Goal: Transaction & Acquisition: Purchase product/service

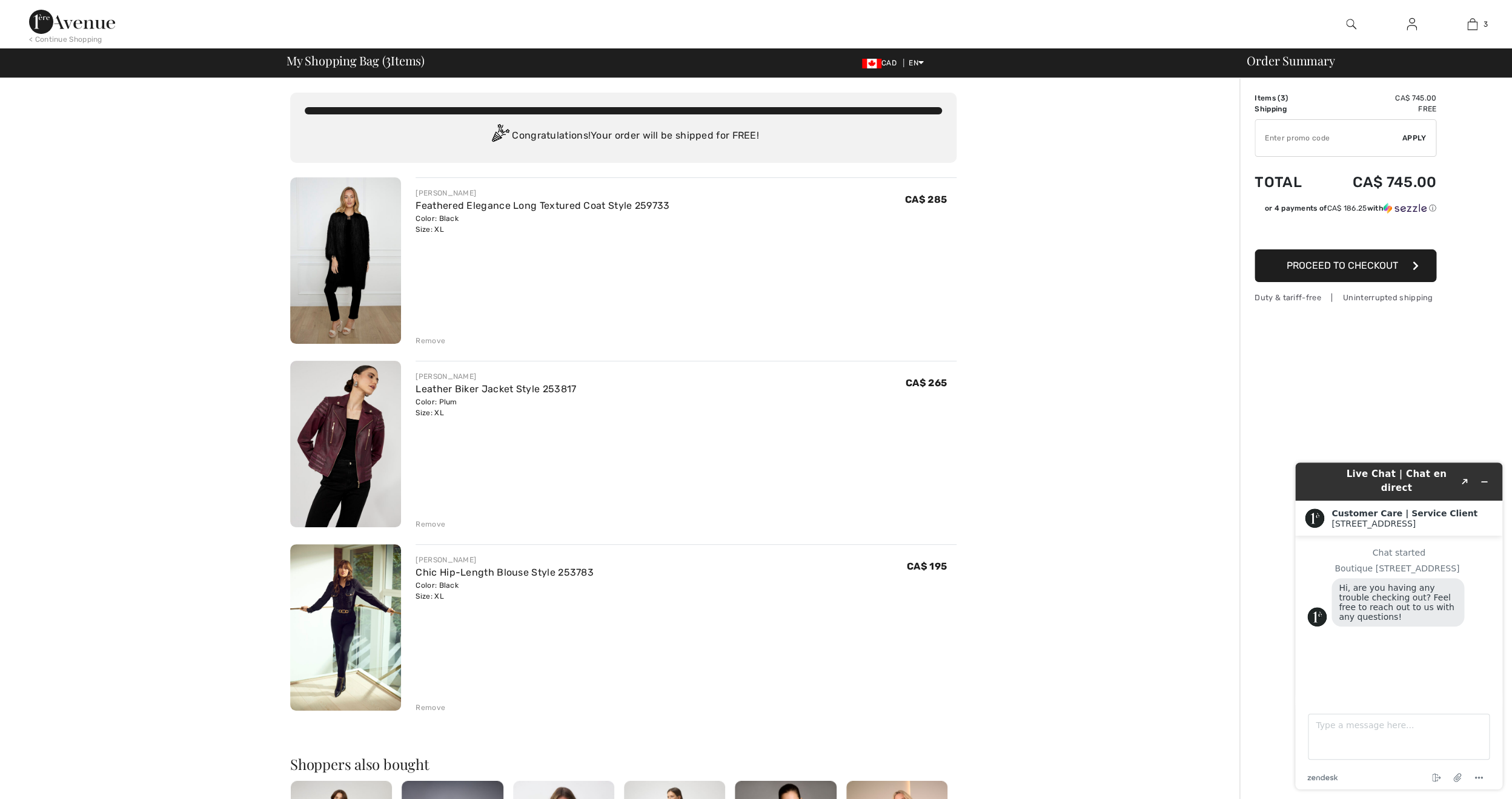
click at [1347, 25] on img at bounding box center [1351, 24] width 10 height 15
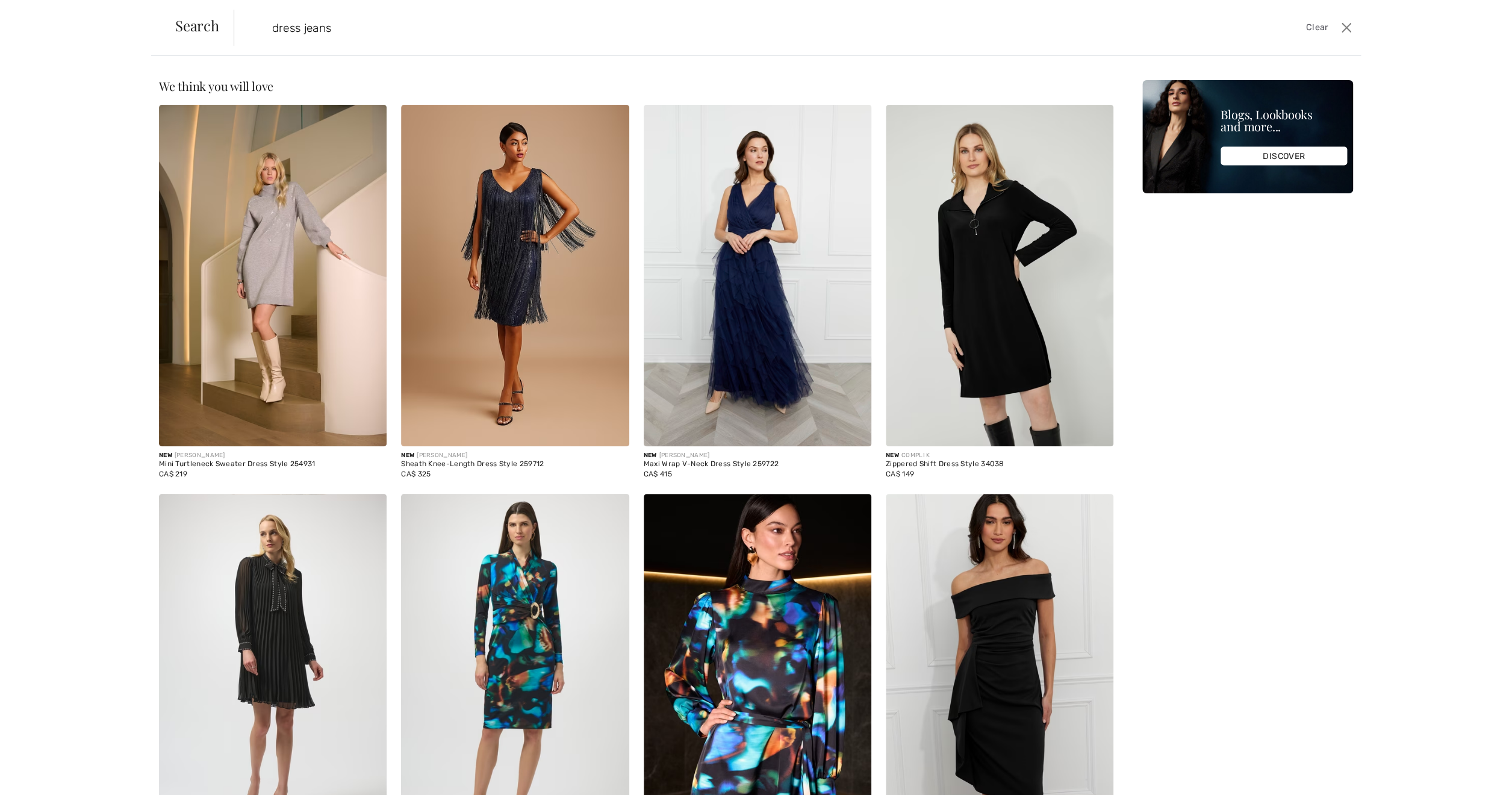
type input "dress jeans"
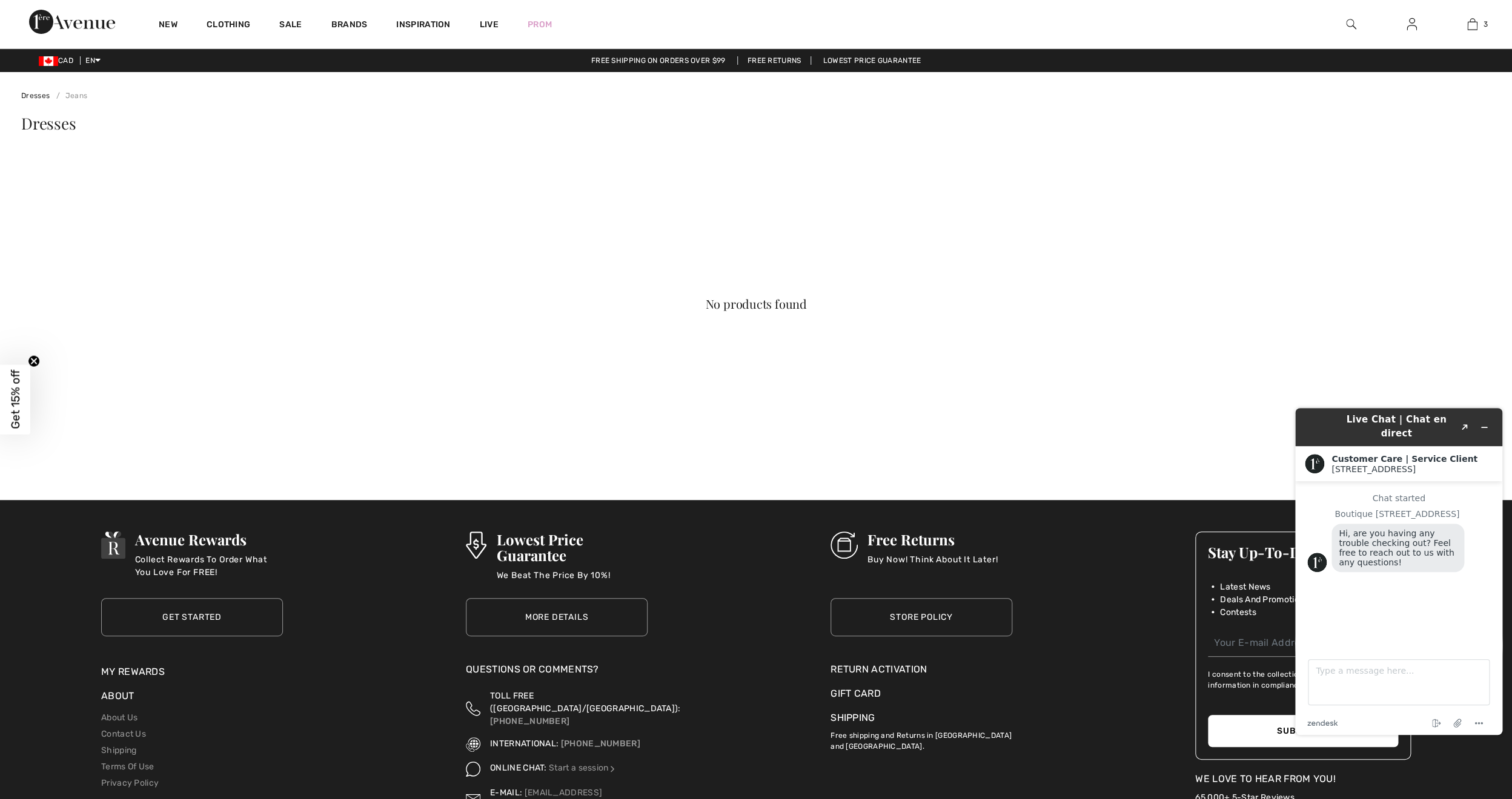
click at [1350, 24] on img at bounding box center [1351, 24] width 10 height 15
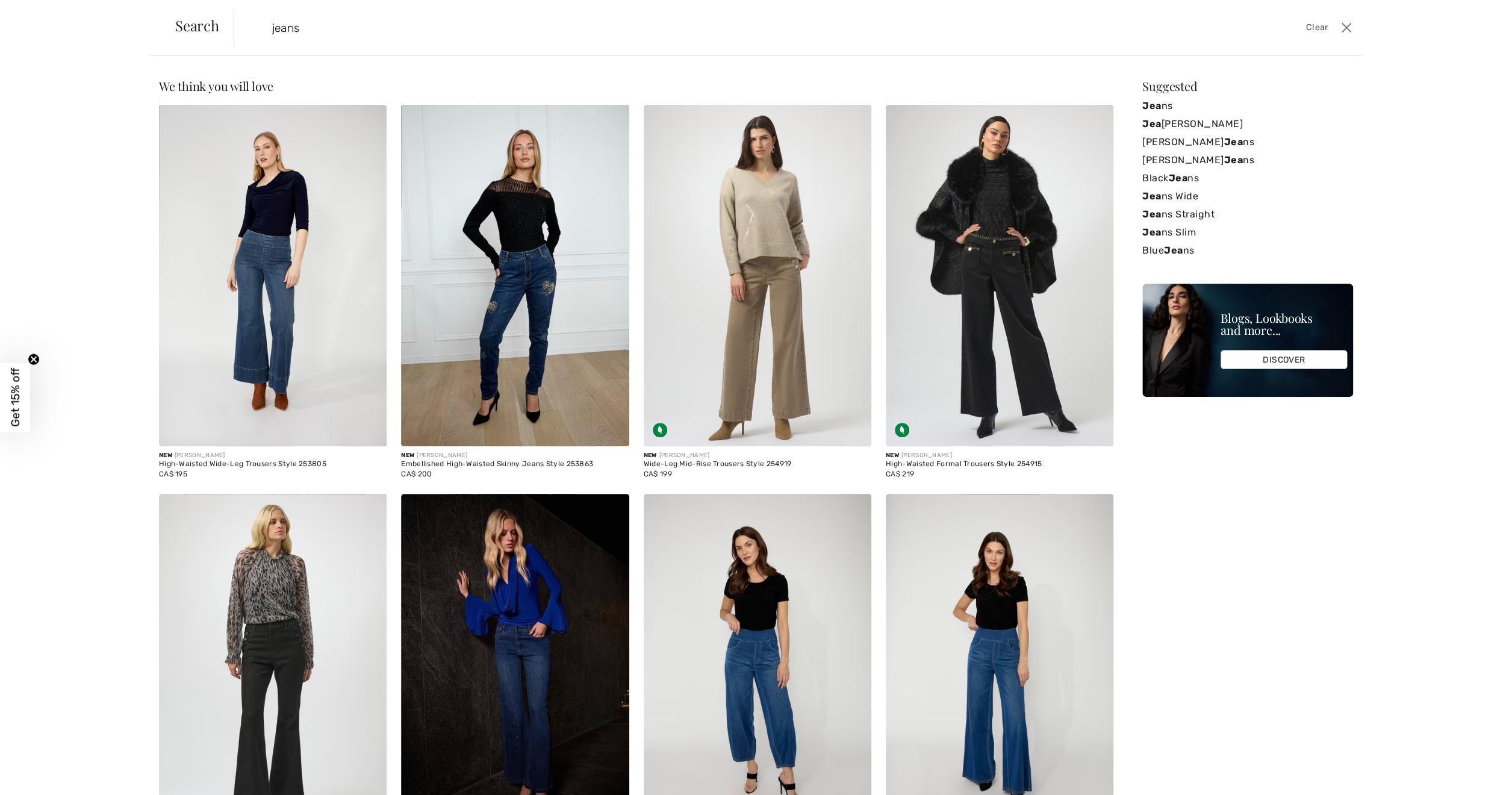
type input "jeans"
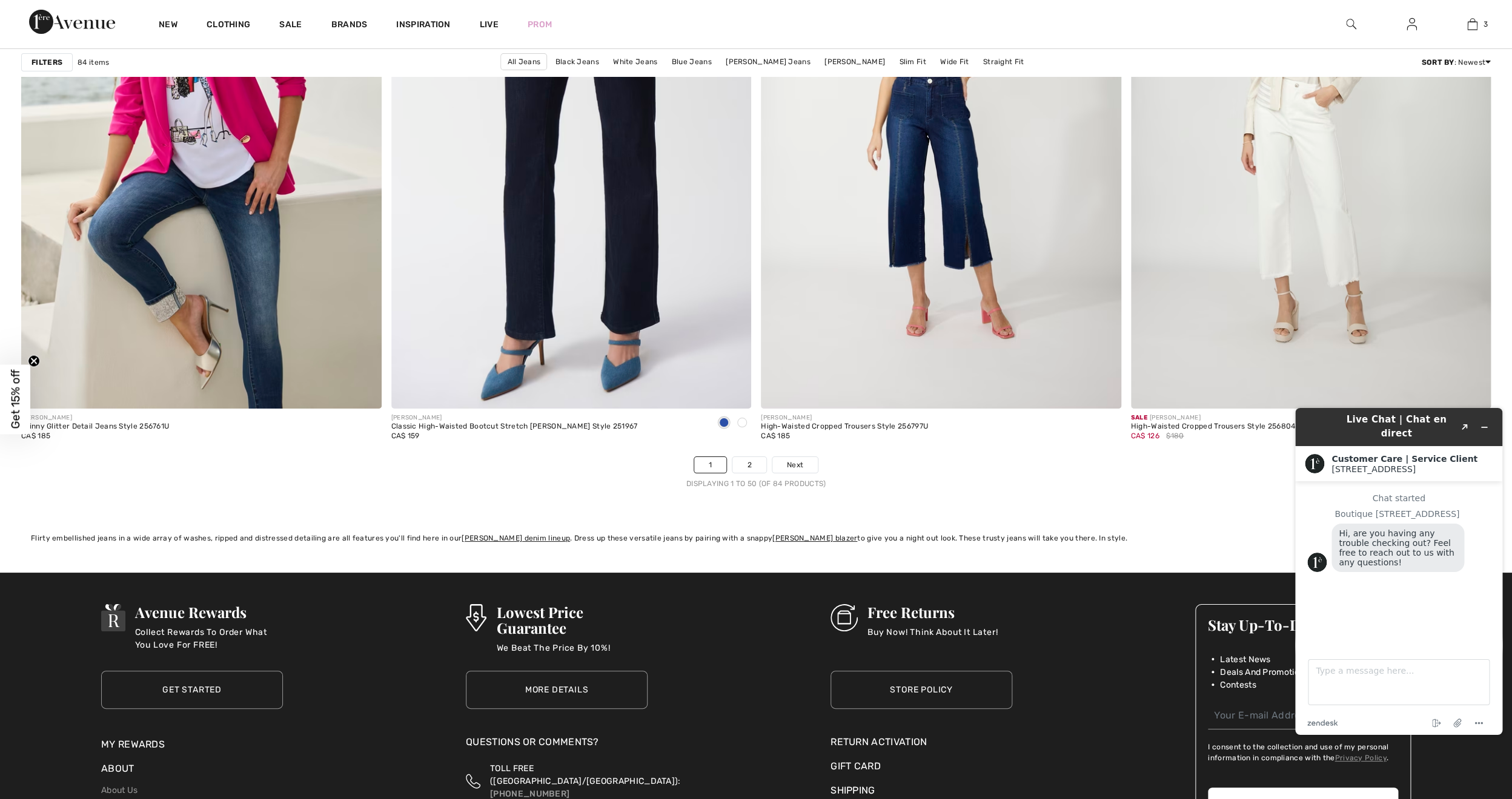
scroll to position [8775, 0]
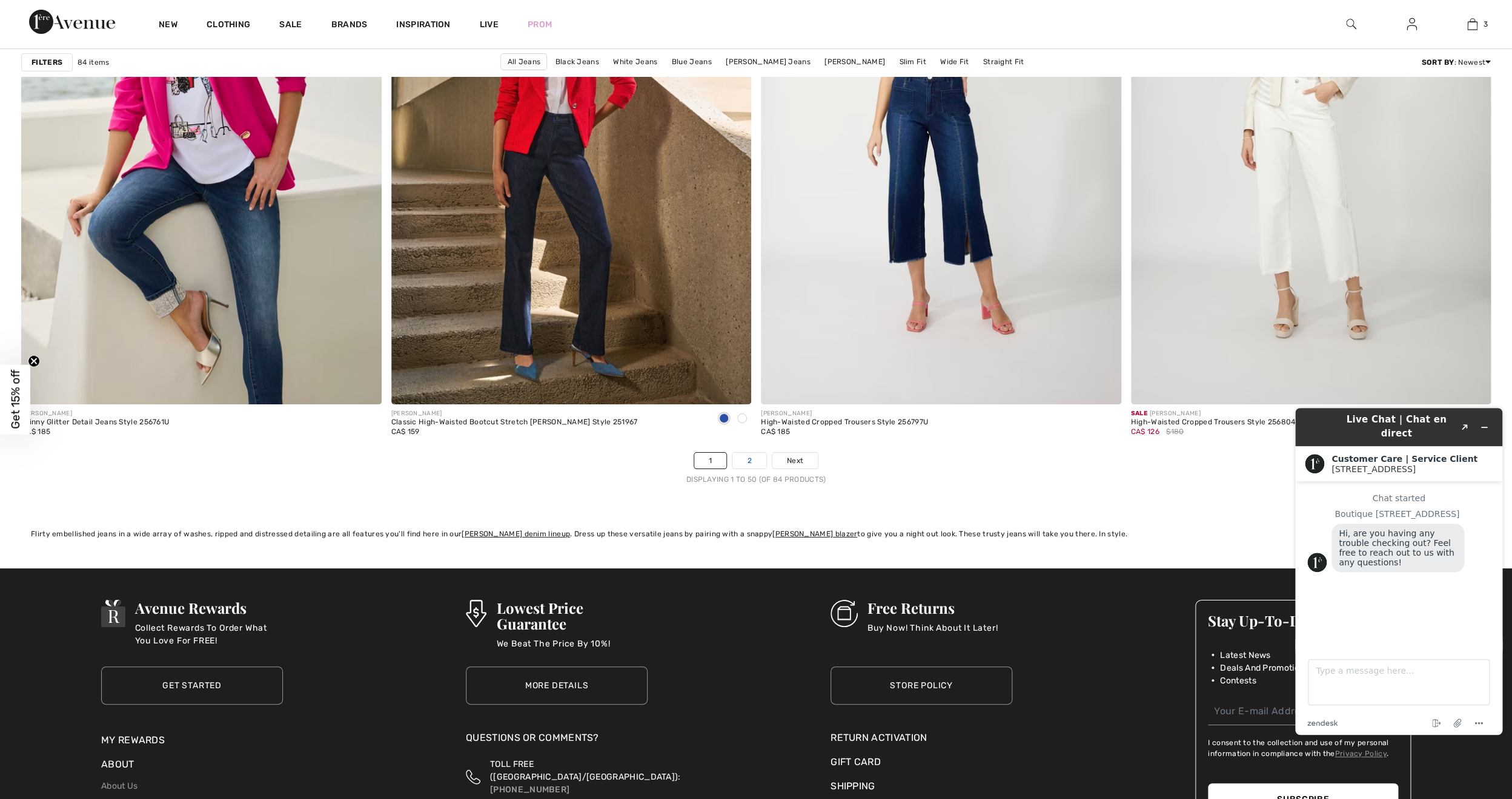
click at [754, 454] on link "2" at bounding box center [749, 461] width 33 height 16
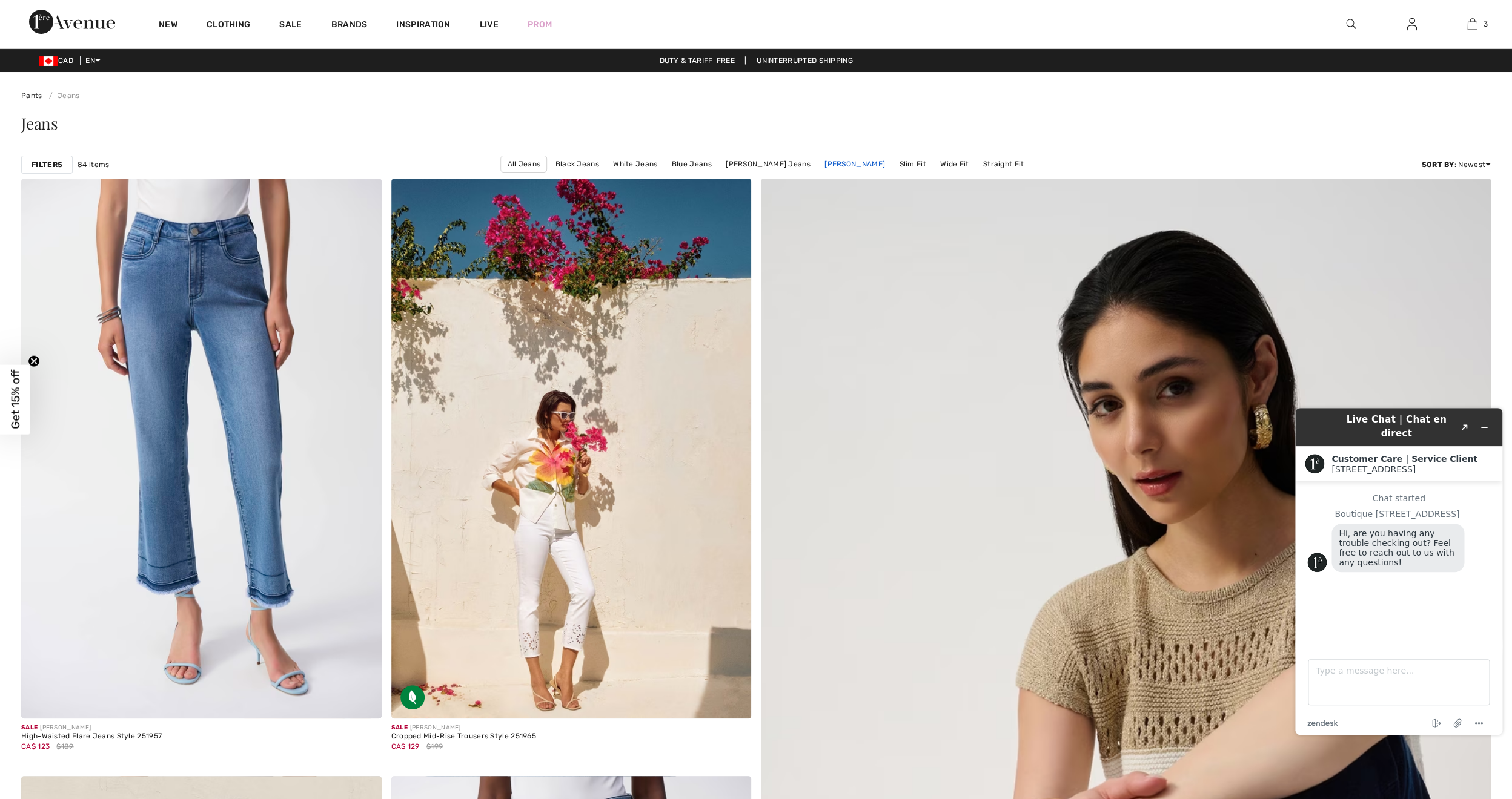
click at [849, 163] on link "[PERSON_NAME]" at bounding box center [855, 164] width 73 height 16
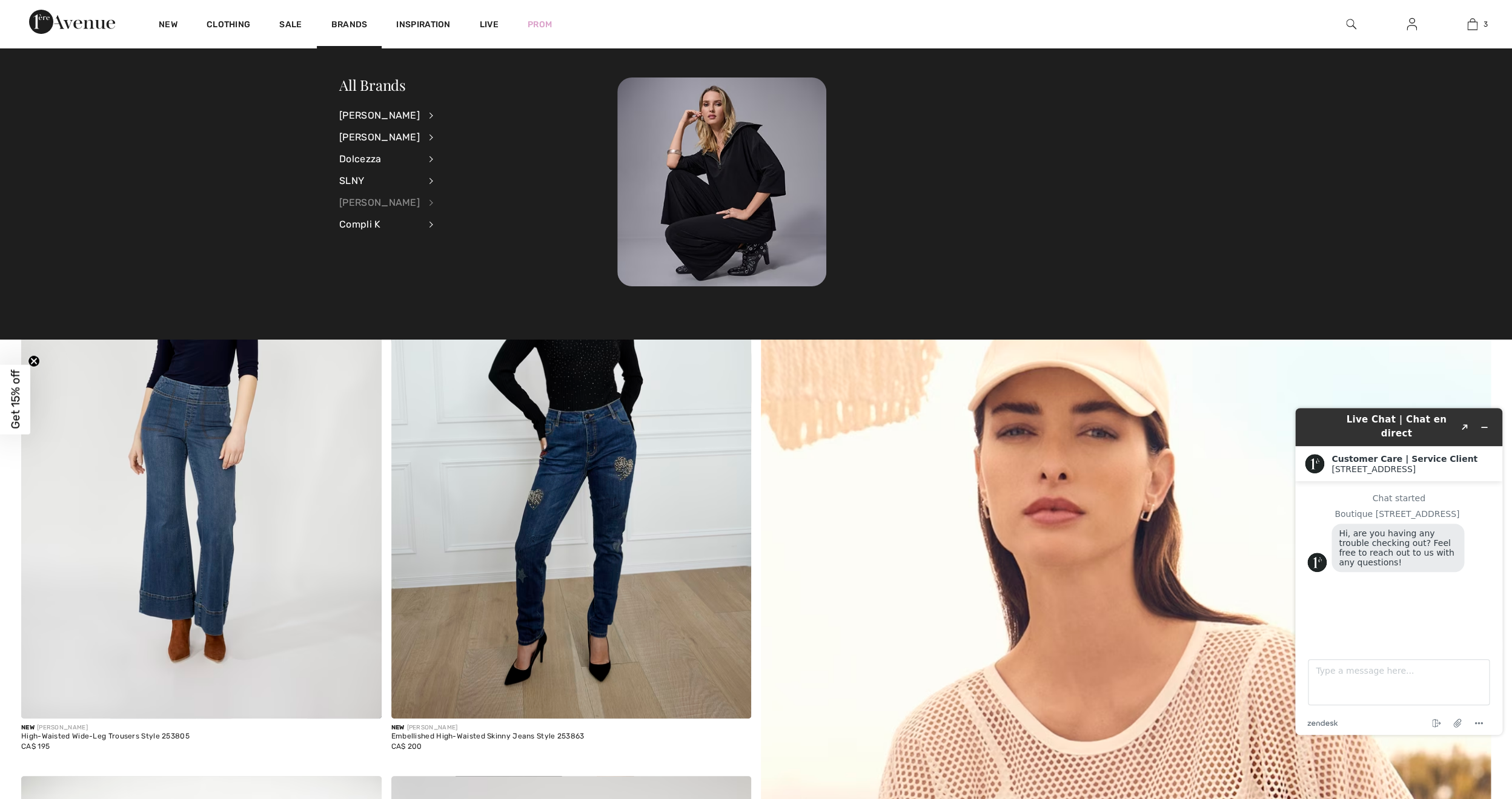
click at [358, 206] on div "Alex Evenings" at bounding box center [379, 202] width 81 height 22
click at [462, 132] on link "Dresses & Jumpsuits" at bounding box center [493, 134] width 89 height 20
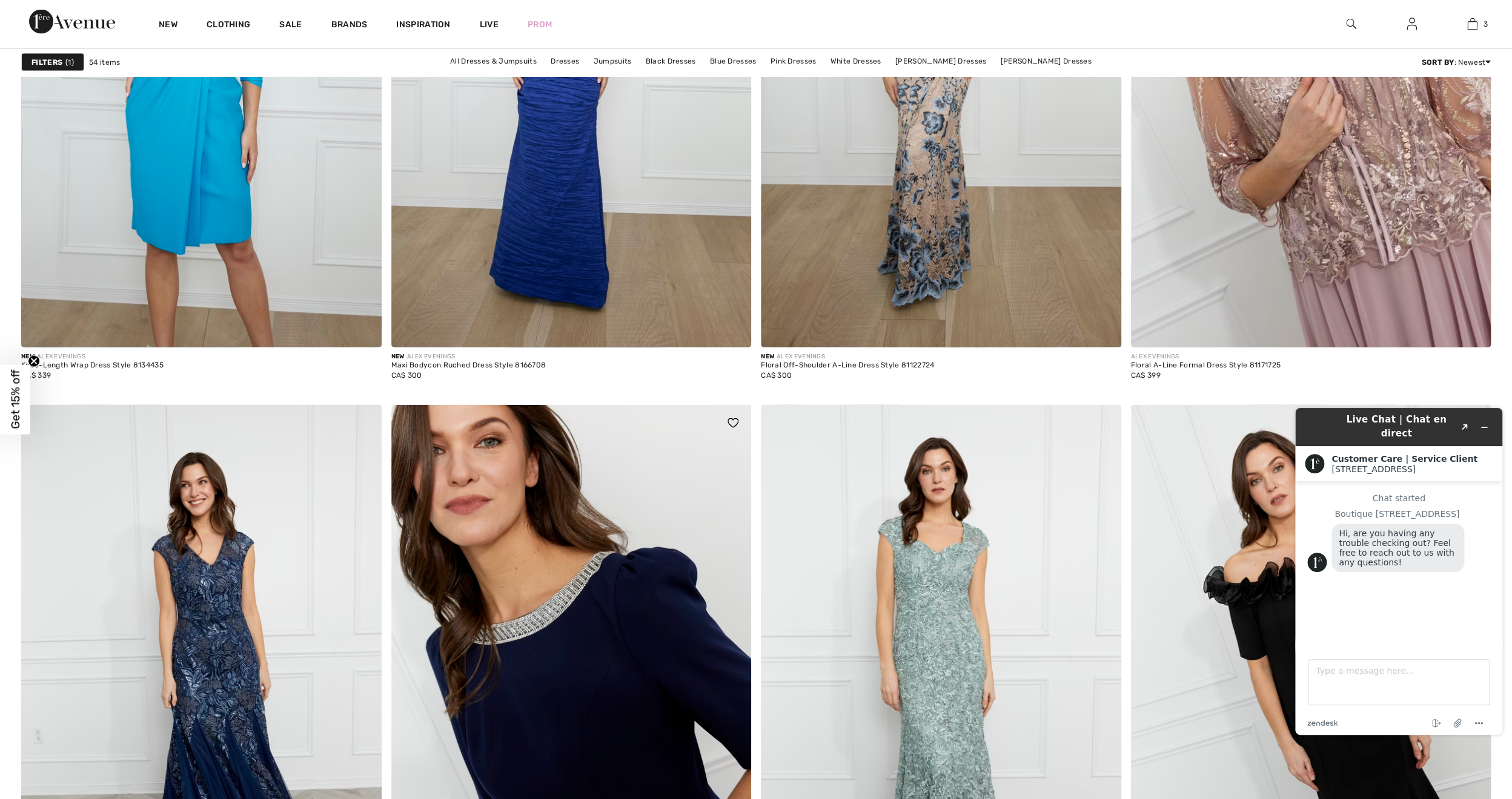
scroll to position [1326, 0]
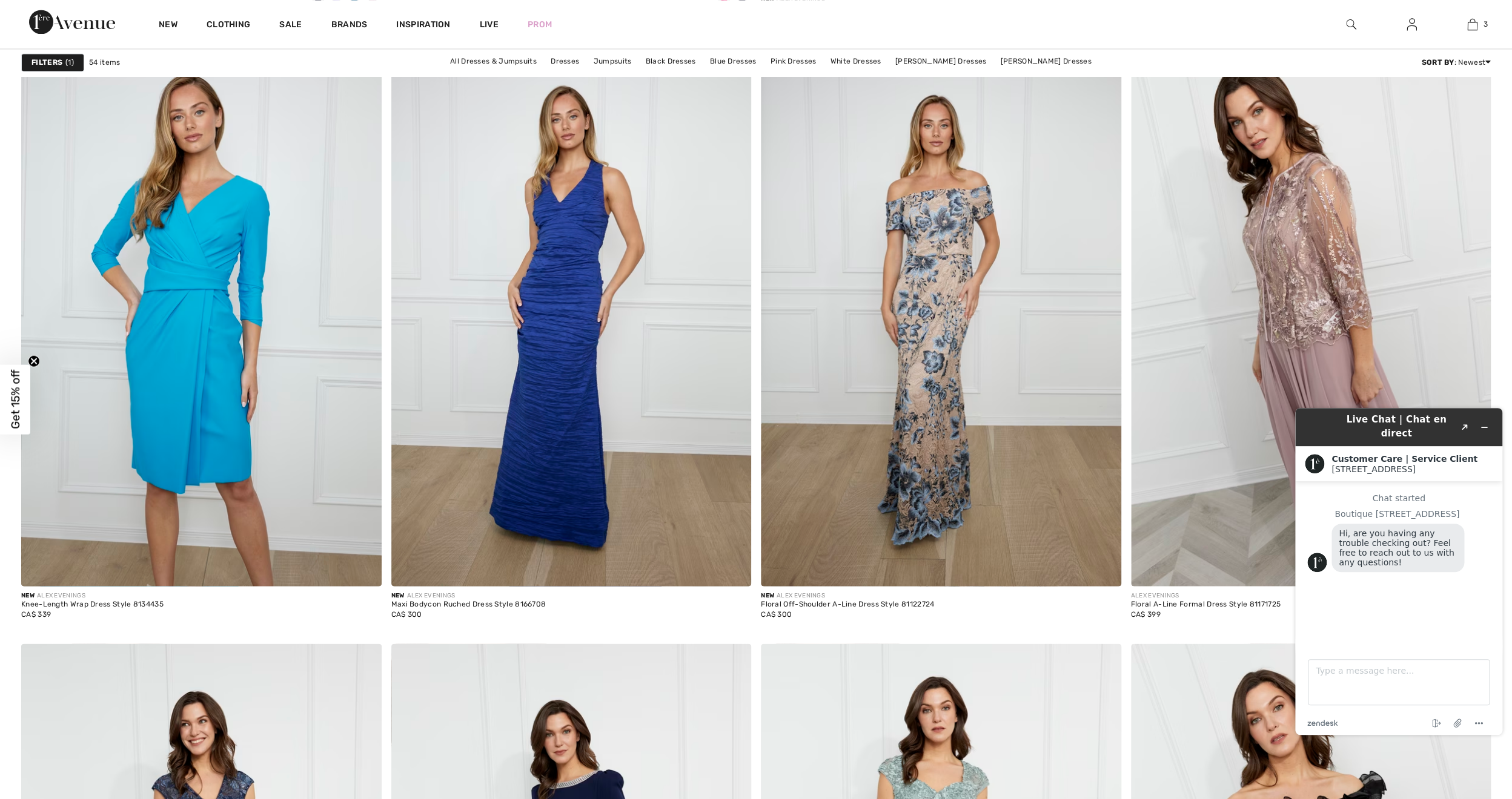
click at [1239, 299] on img at bounding box center [1311, 317] width 360 height 540
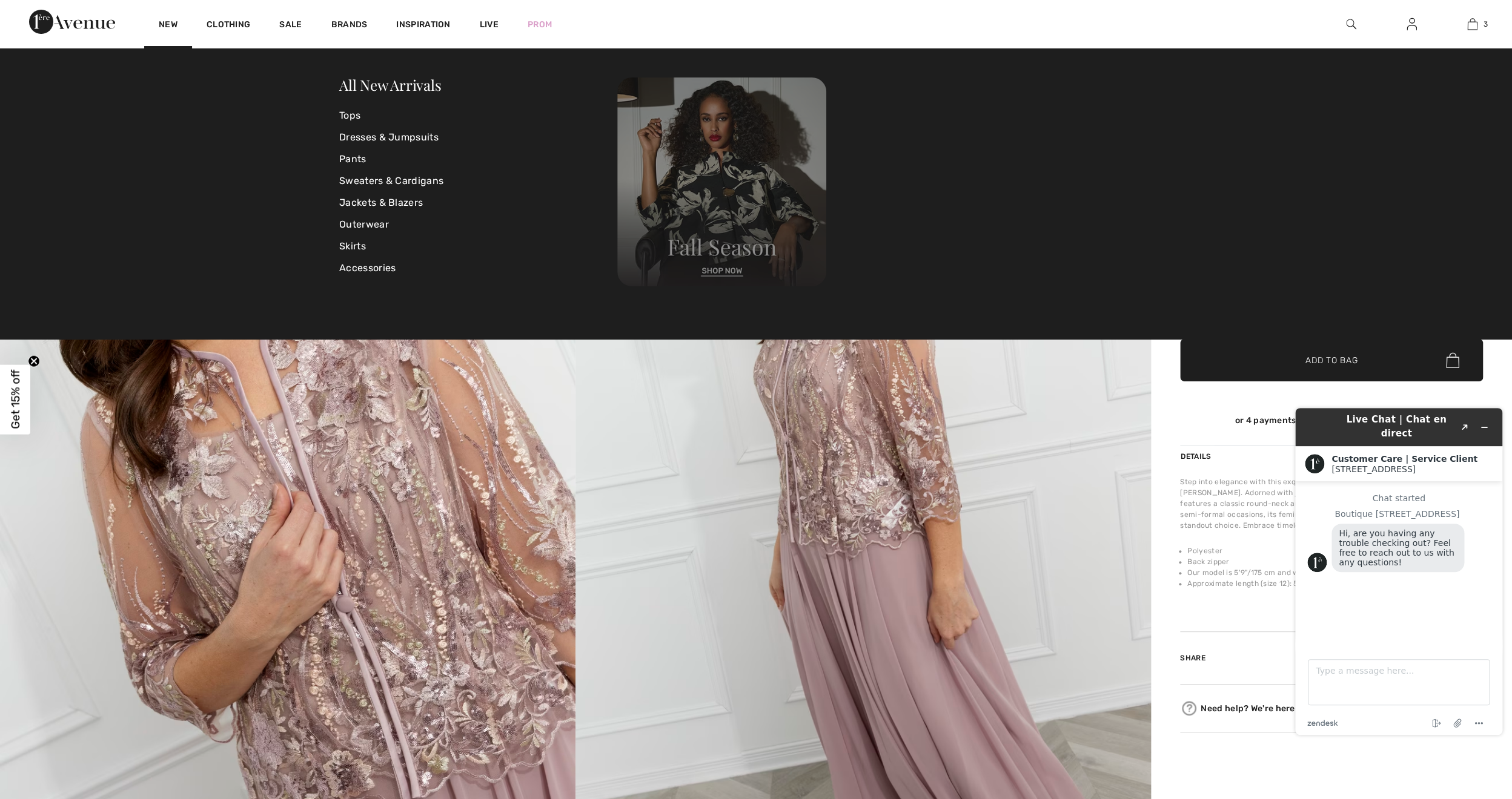
click at [726, 180] on img at bounding box center [721, 181] width 209 height 209
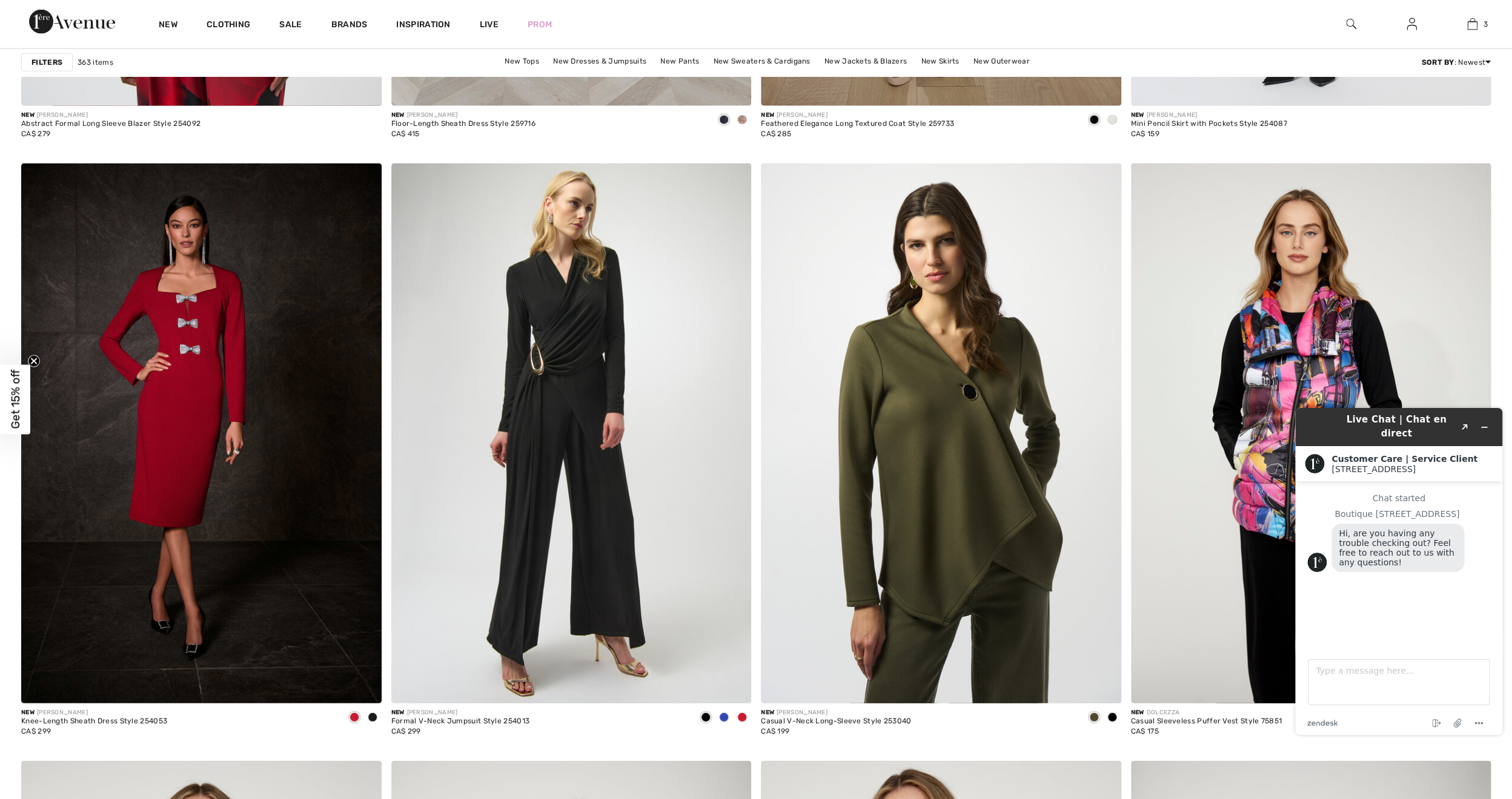
scroll to position [7738, 0]
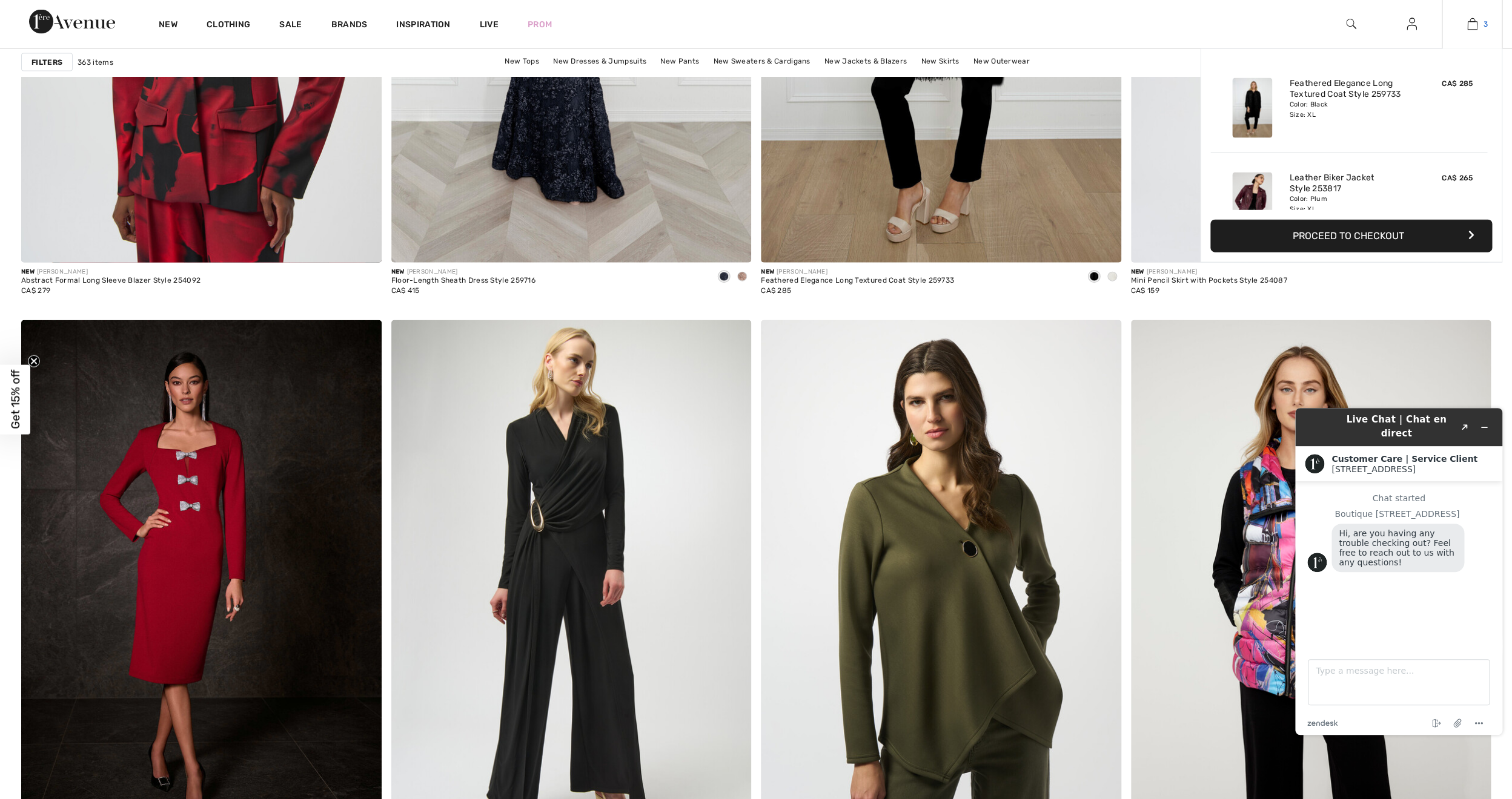
click at [1471, 23] on img at bounding box center [1472, 24] width 10 height 15
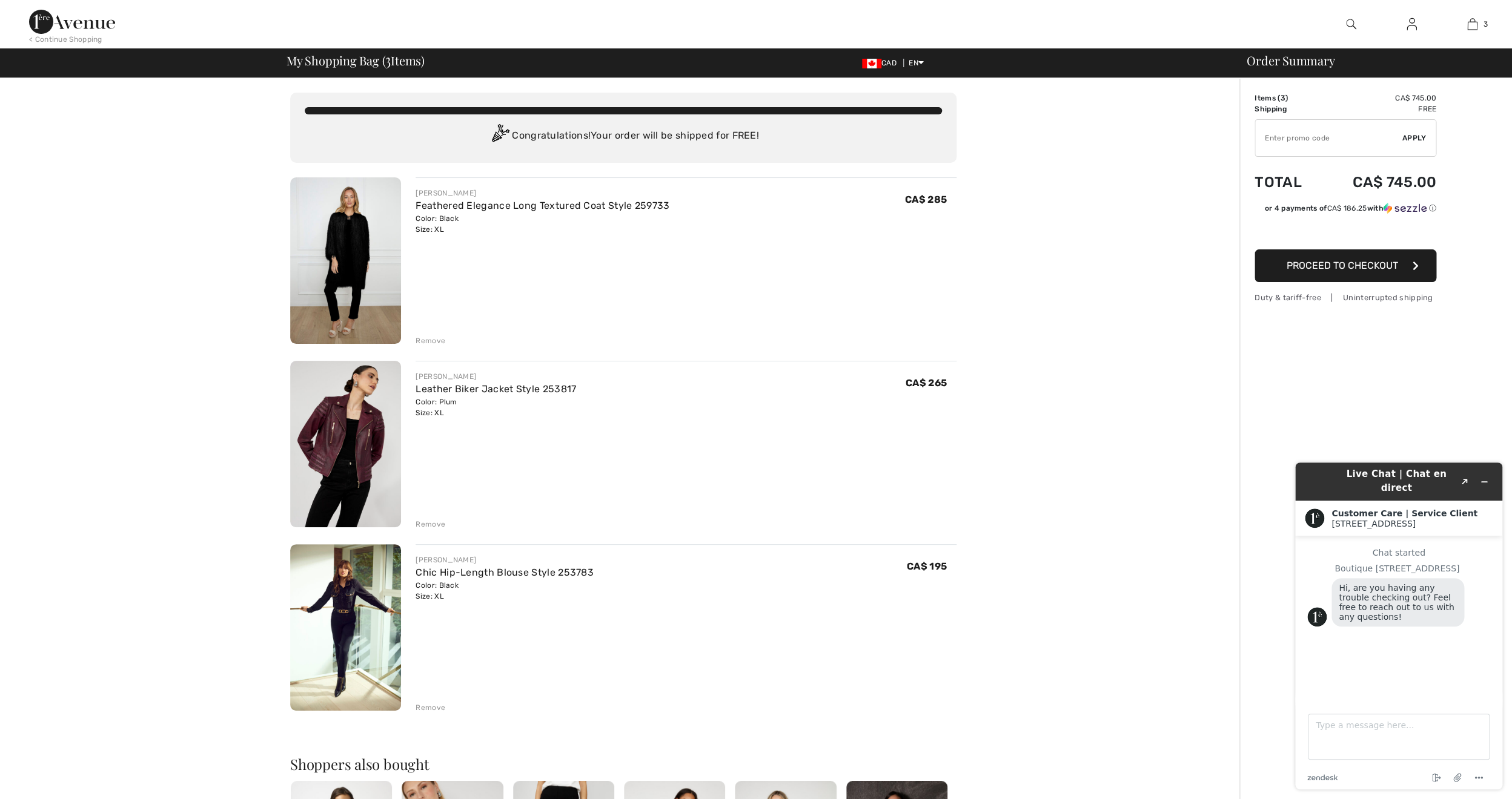
click at [1358, 273] on button "Proceed to Checkout" at bounding box center [1344, 265] width 181 height 33
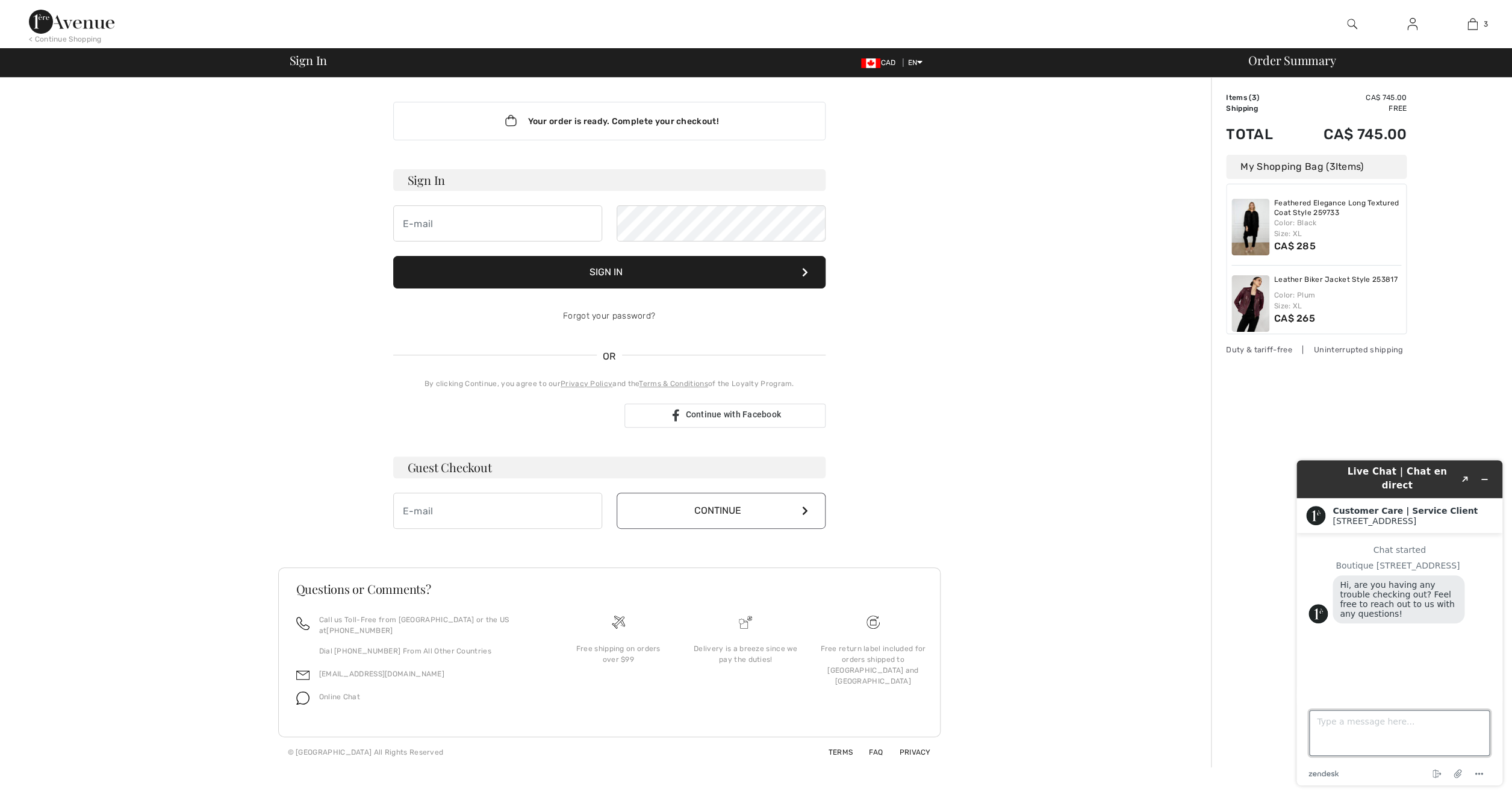
click at [1326, 740] on textarea "Type a message here..." at bounding box center [1399, 733] width 180 height 46
type textarea "I have a visa debit card, would that work or do I have to go through paypal?"
click at [1391, 676] on button "Please update your info" at bounding box center [1399, 680] width 182 height 9
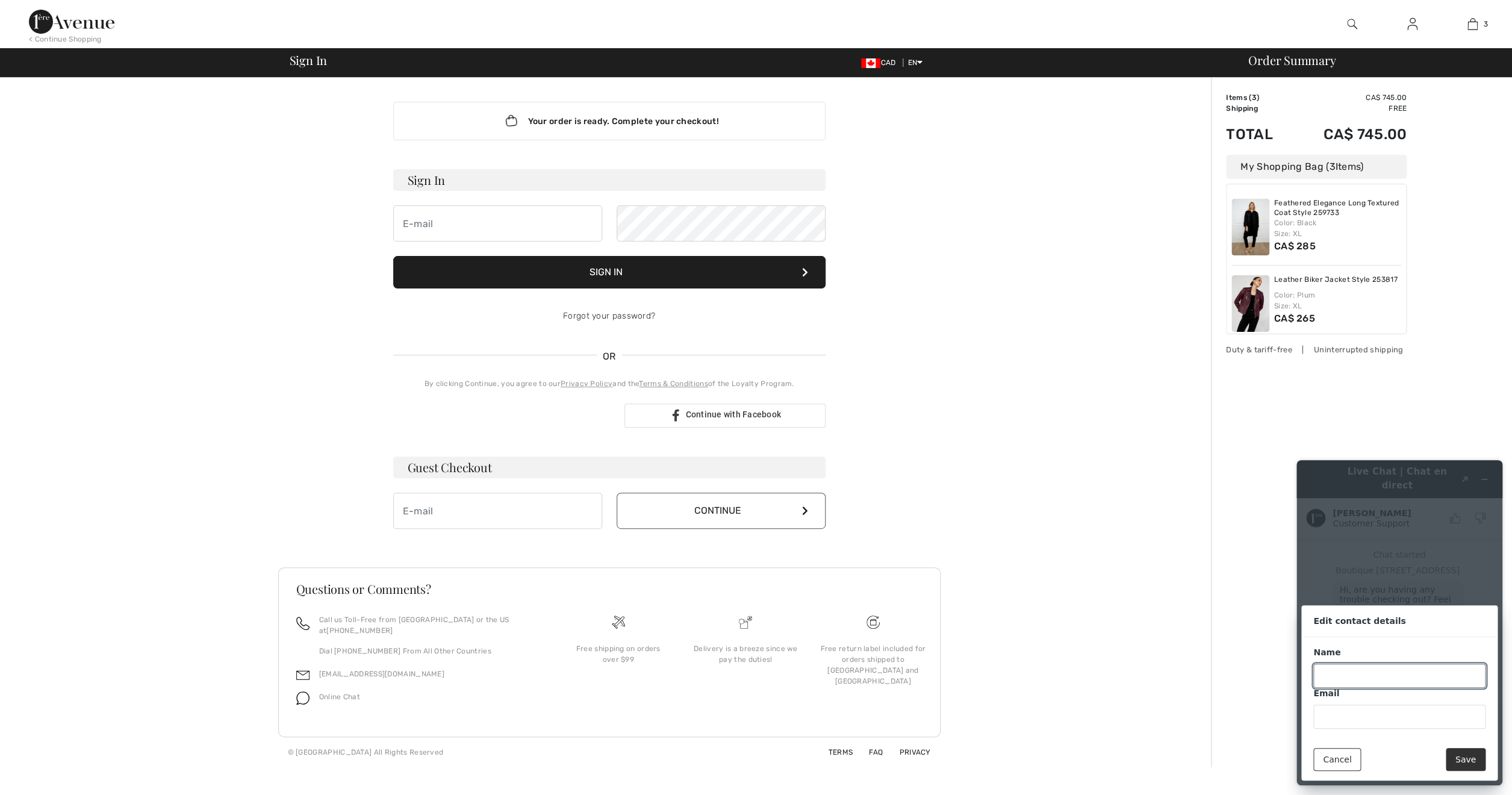
scroll to position [49, 0]
type input "s"
type input "Sandra"
click at [1324, 710] on input "Email" at bounding box center [1400, 716] width 173 height 24
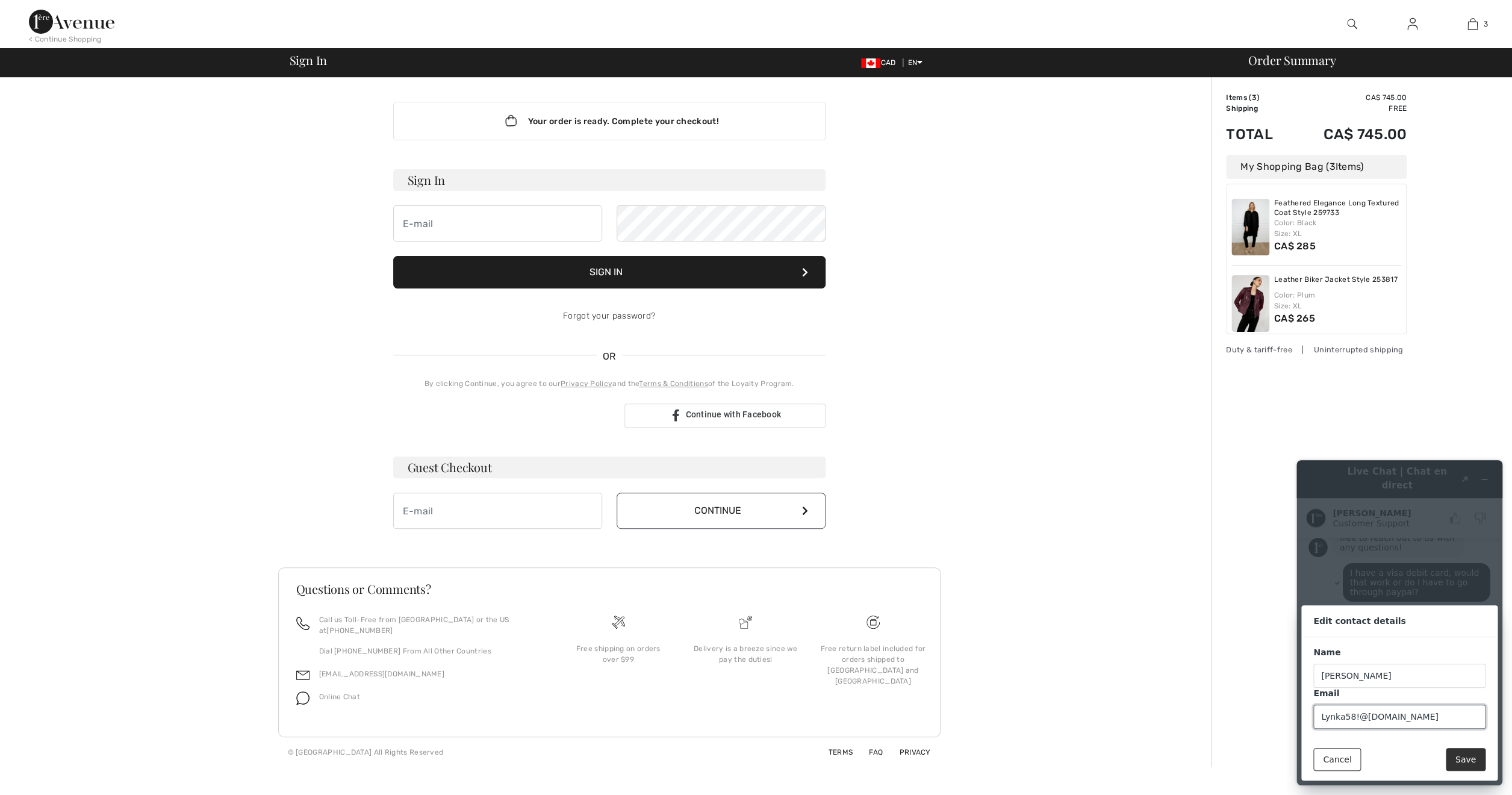
type input "Lynka58!@gmail.com"
click at [1453, 758] on button "Save" at bounding box center [1465, 760] width 40 height 23
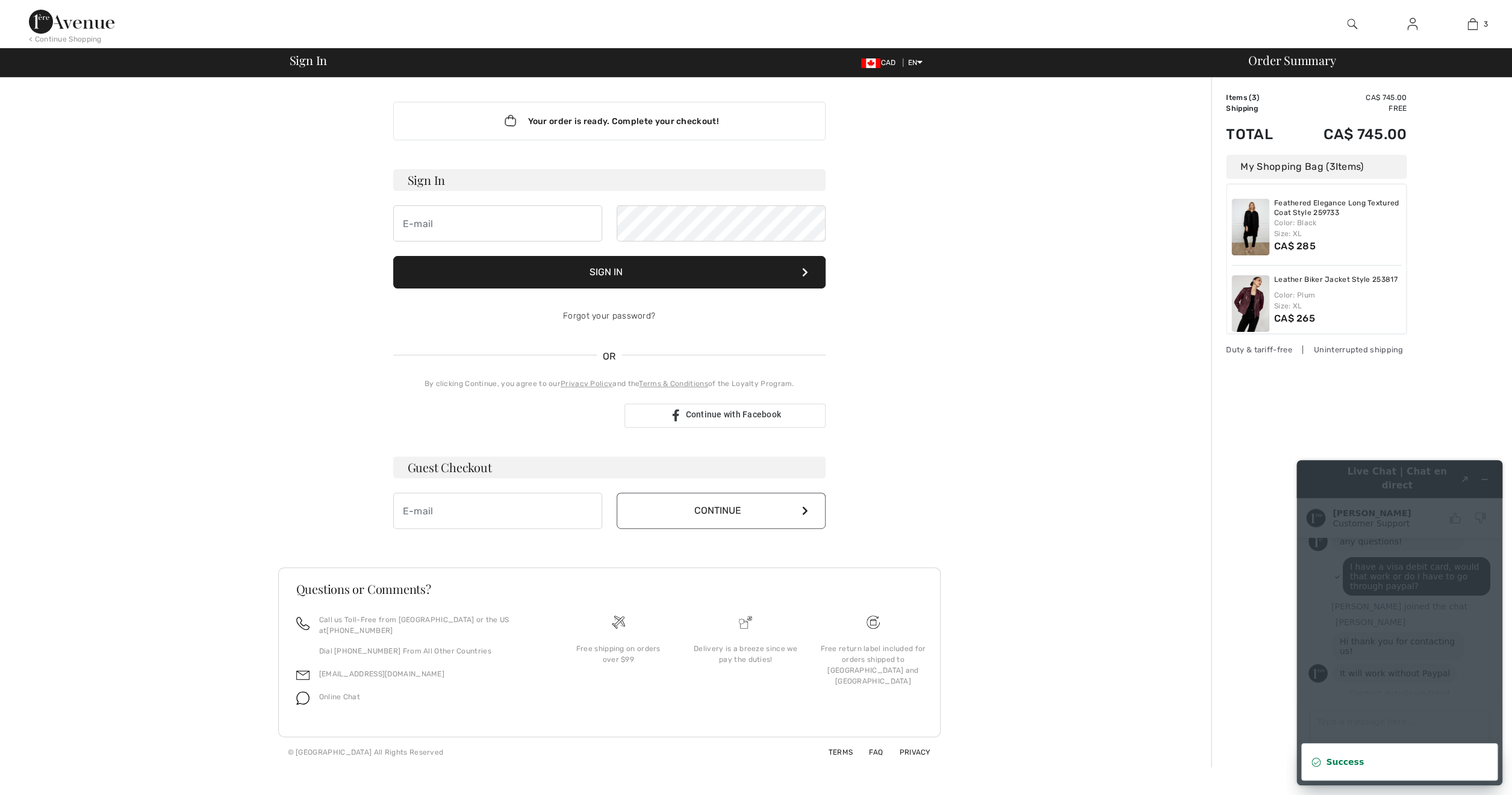
scroll to position [127, 0]
click at [450, 216] on input "email" at bounding box center [498, 224] width 209 height 36
type input "Lynka58!@gmail.com"
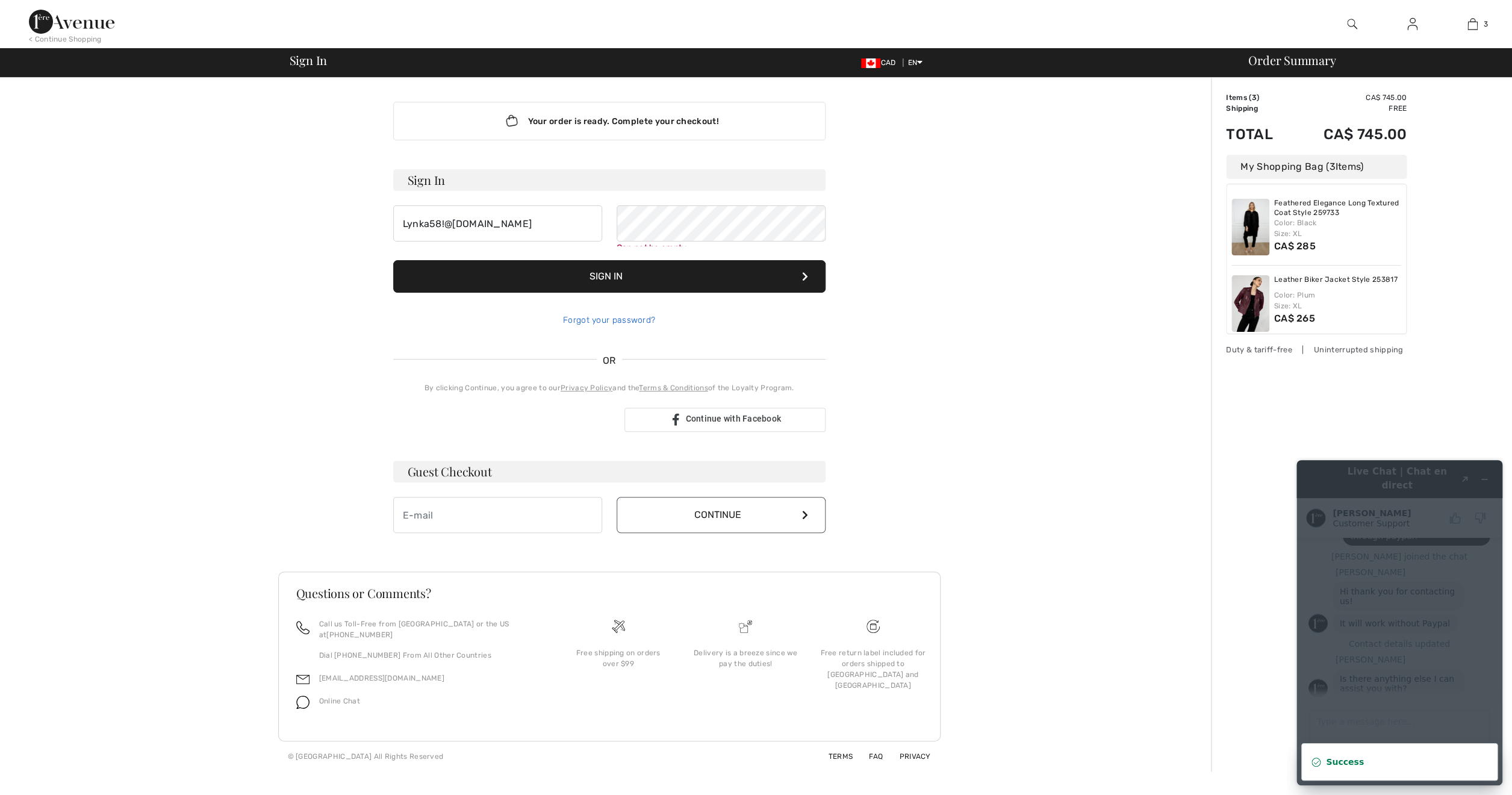
click at [645, 317] on div "Forgot your password?" at bounding box center [609, 320] width 432 height 36
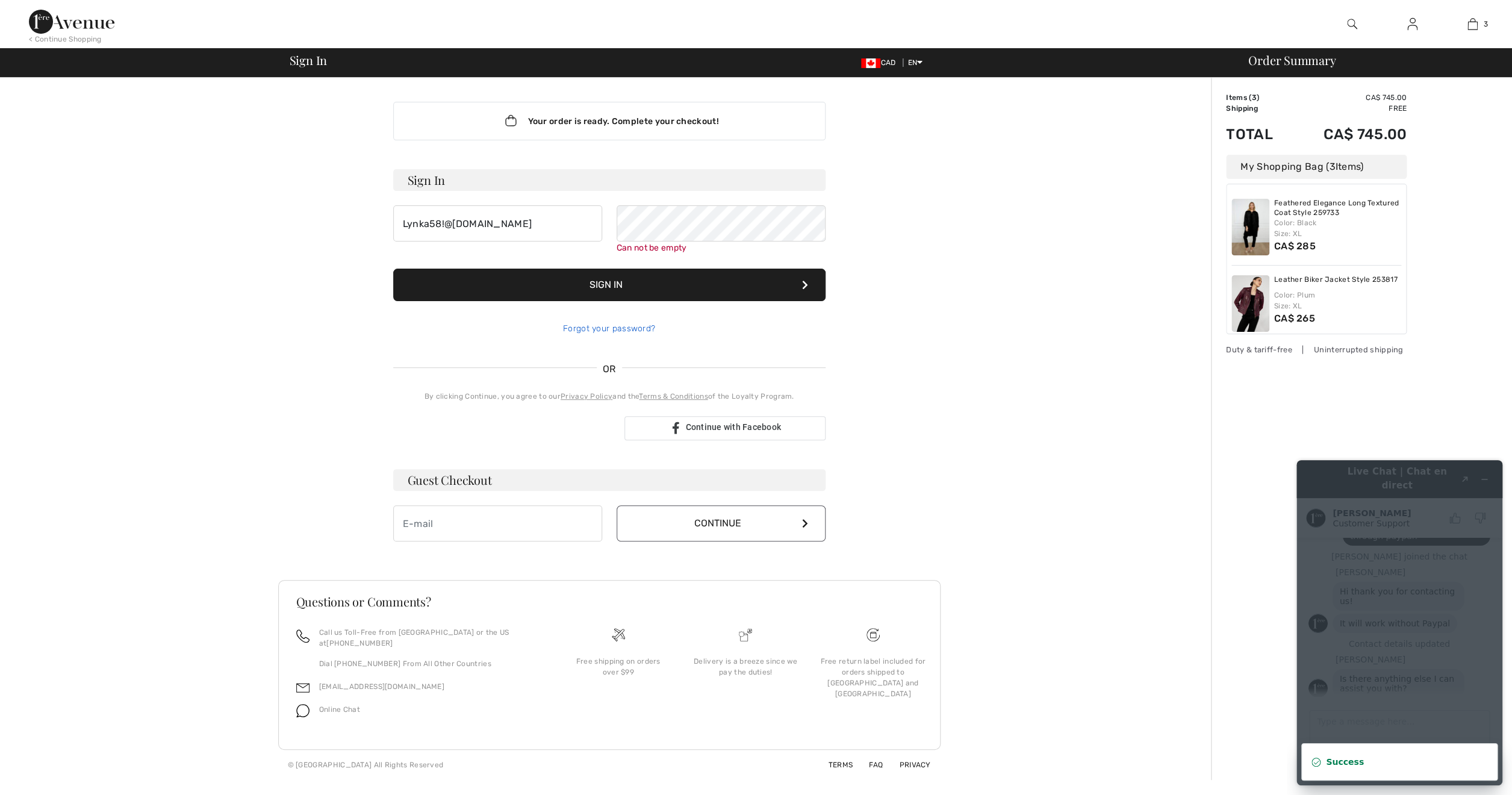
click at [585, 328] on link "Forgot your password?" at bounding box center [608, 329] width 92 height 10
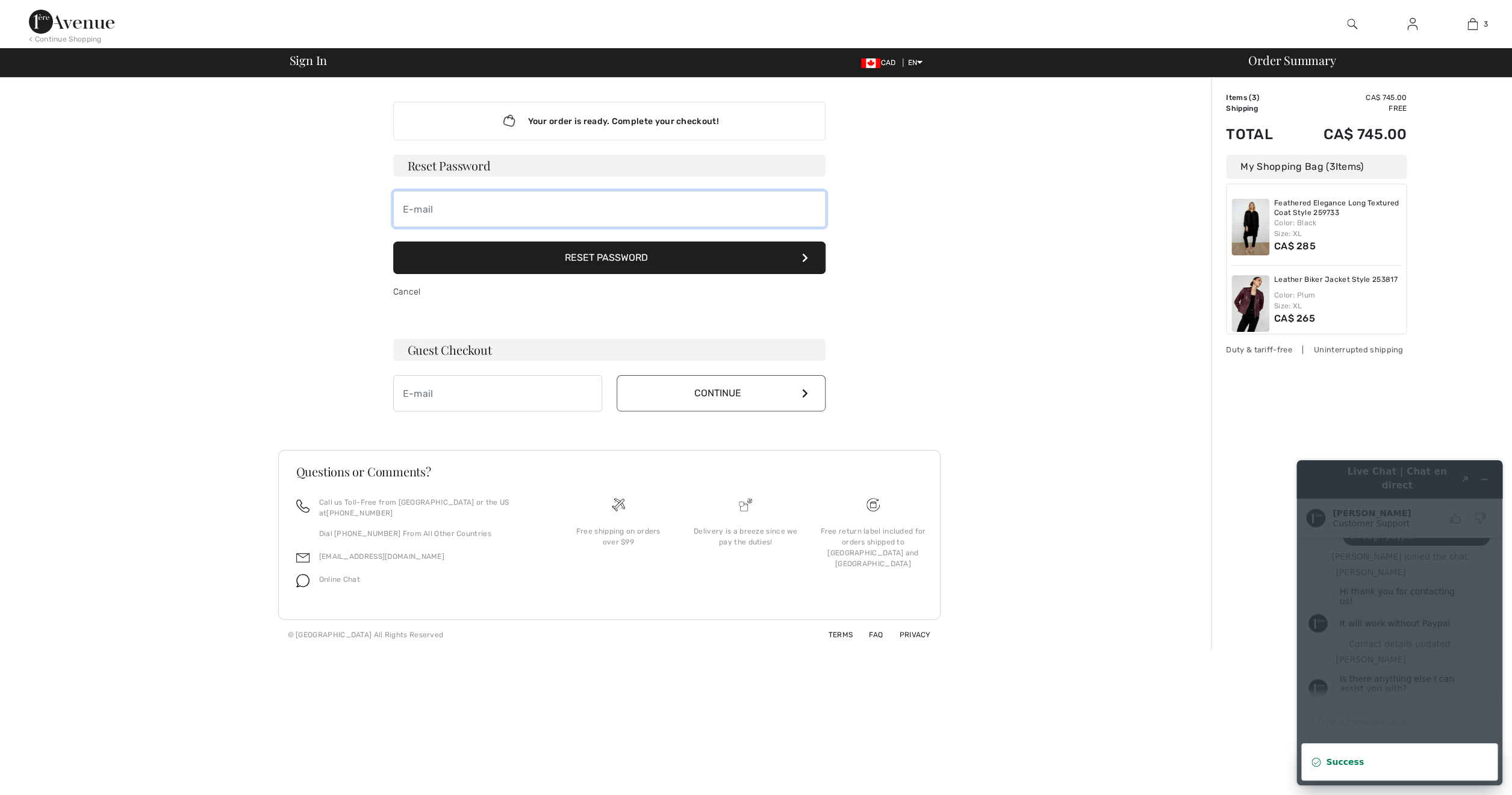
click at [450, 200] on input "email" at bounding box center [609, 209] width 432 height 36
click at [595, 265] on button "Reset Password" at bounding box center [609, 258] width 432 height 33
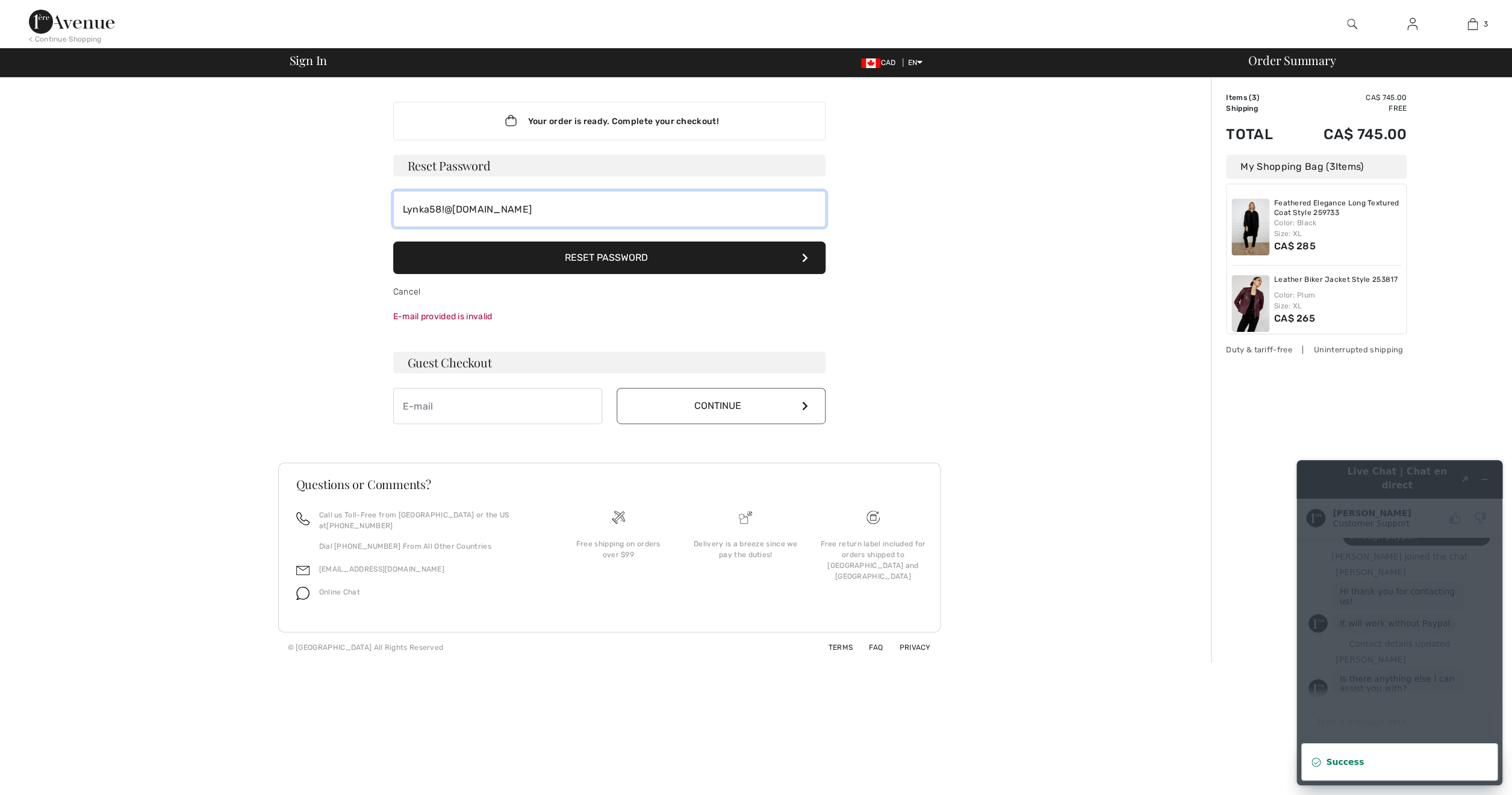
click at [442, 210] on input "Lynka58!@gmail.com" at bounding box center [609, 209] width 432 height 36
type input "Lynka58@gmail.com"
click at [547, 256] on button "Reset Password" at bounding box center [609, 258] width 432 height 33
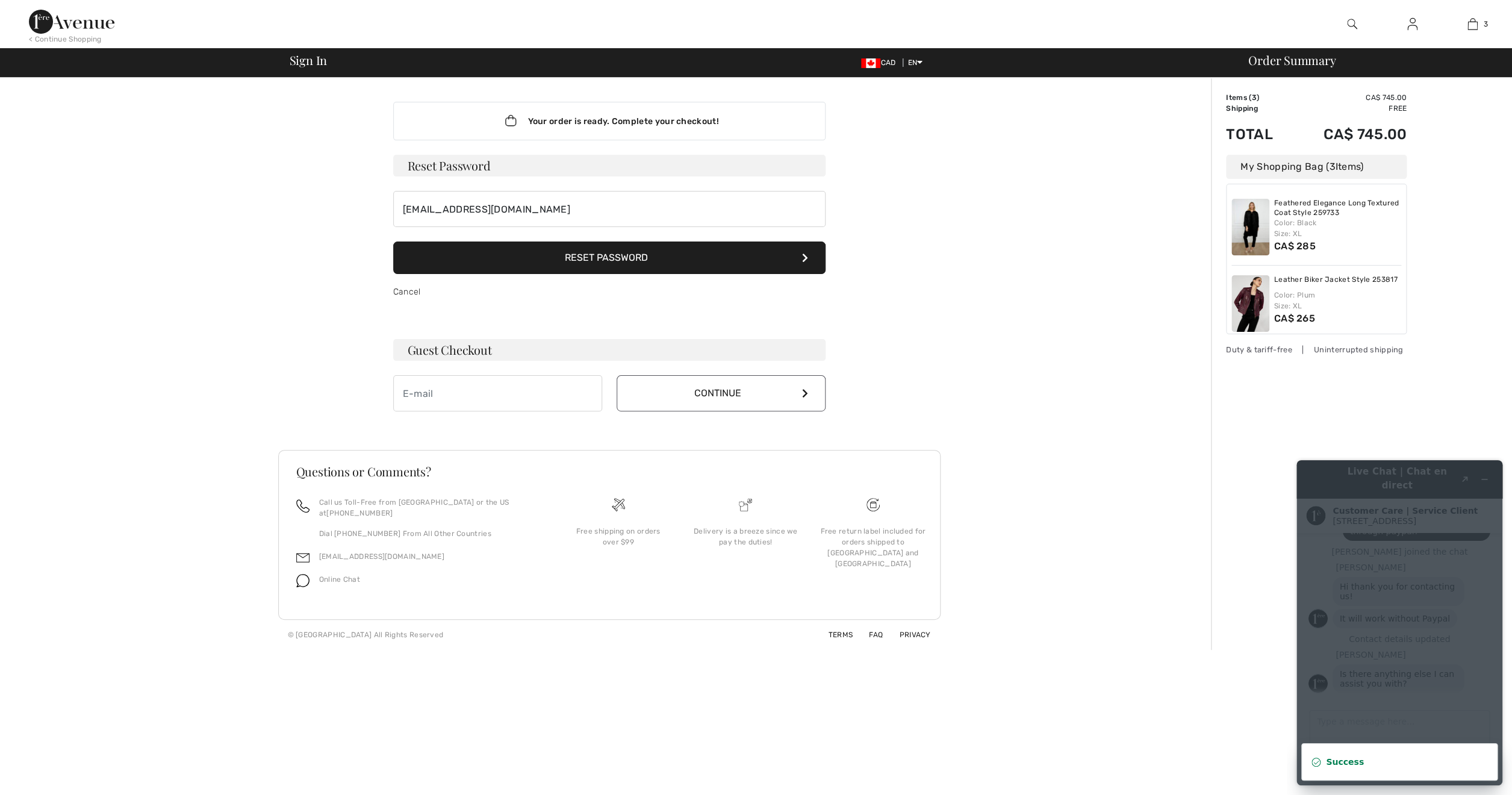
scroll to position [240, 0]
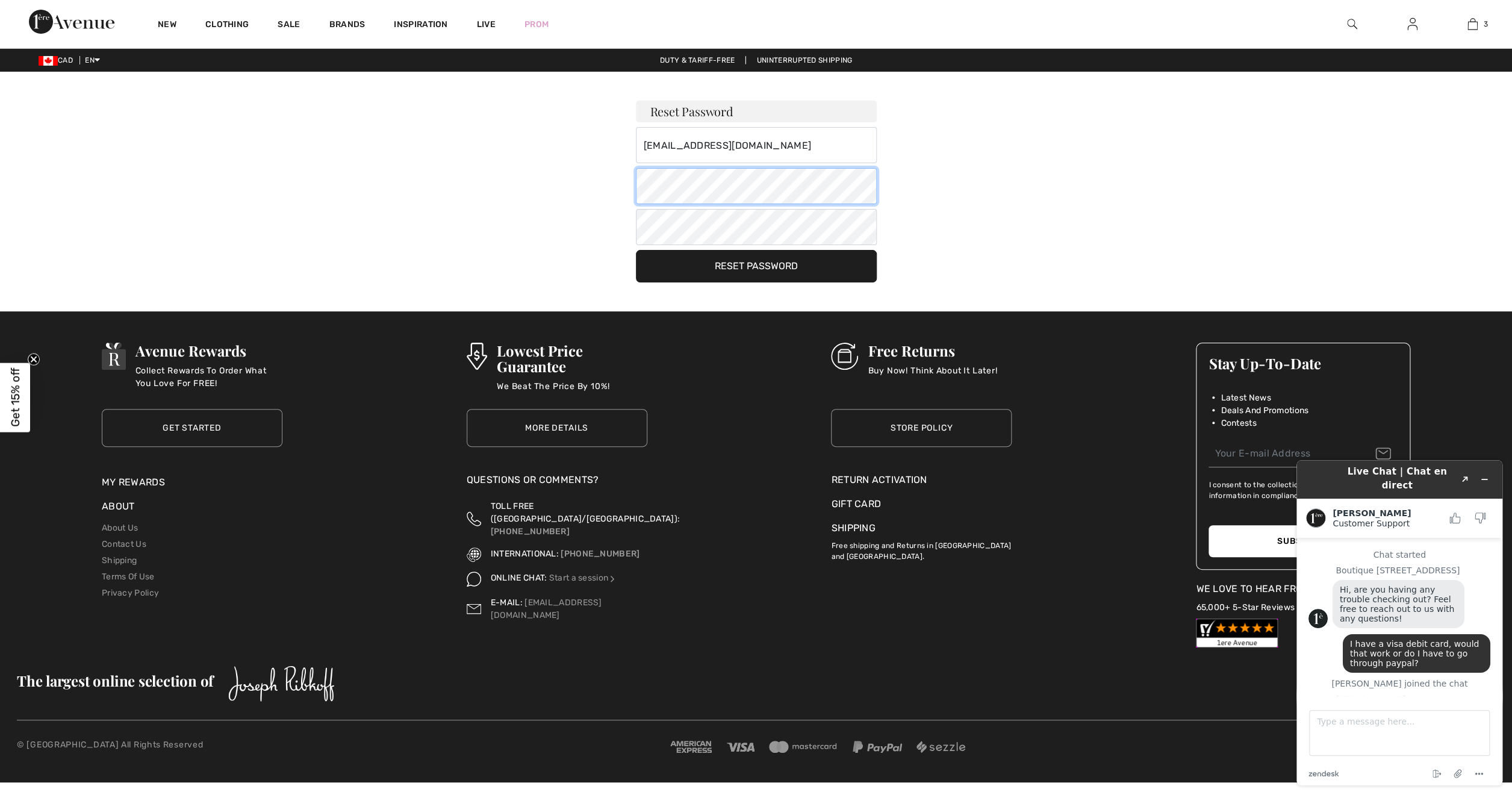
scroll to position [92, 0]
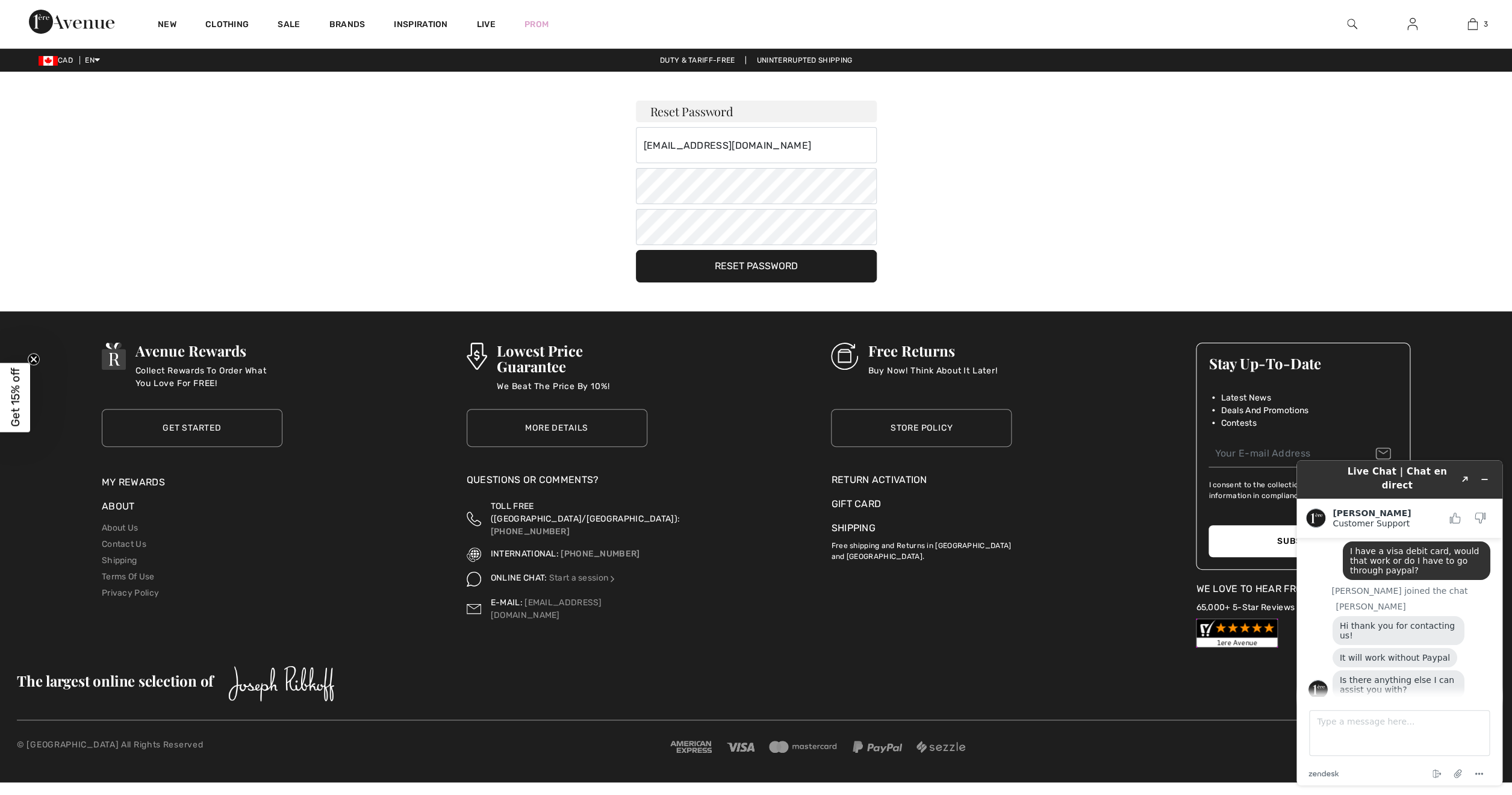
click at [716, 272] on button "Reset Password" at bounding box center [756, 267] width 241 height 33
click at [728, 287] on div "New Clothing Sale Brands Inspiration Live Prom 3 Added to Bag [PERSON_NAME] Fea…" at bounding box center [756, 391] width 1512 height 782
click at [725, 264] on button "Reset Password" at bounding box center [756, 267] width 241 height 33
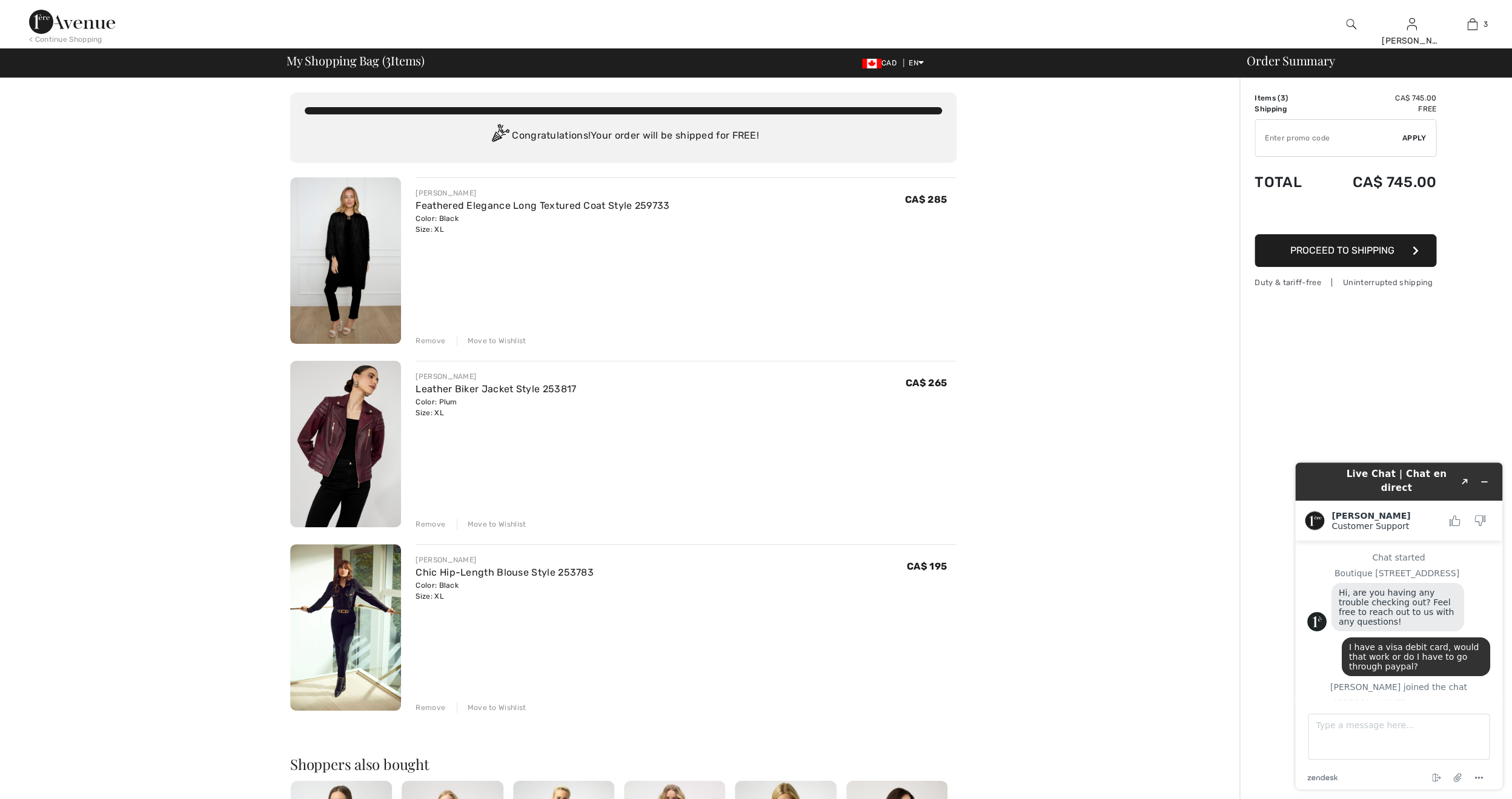
scroll to position [93, 0]
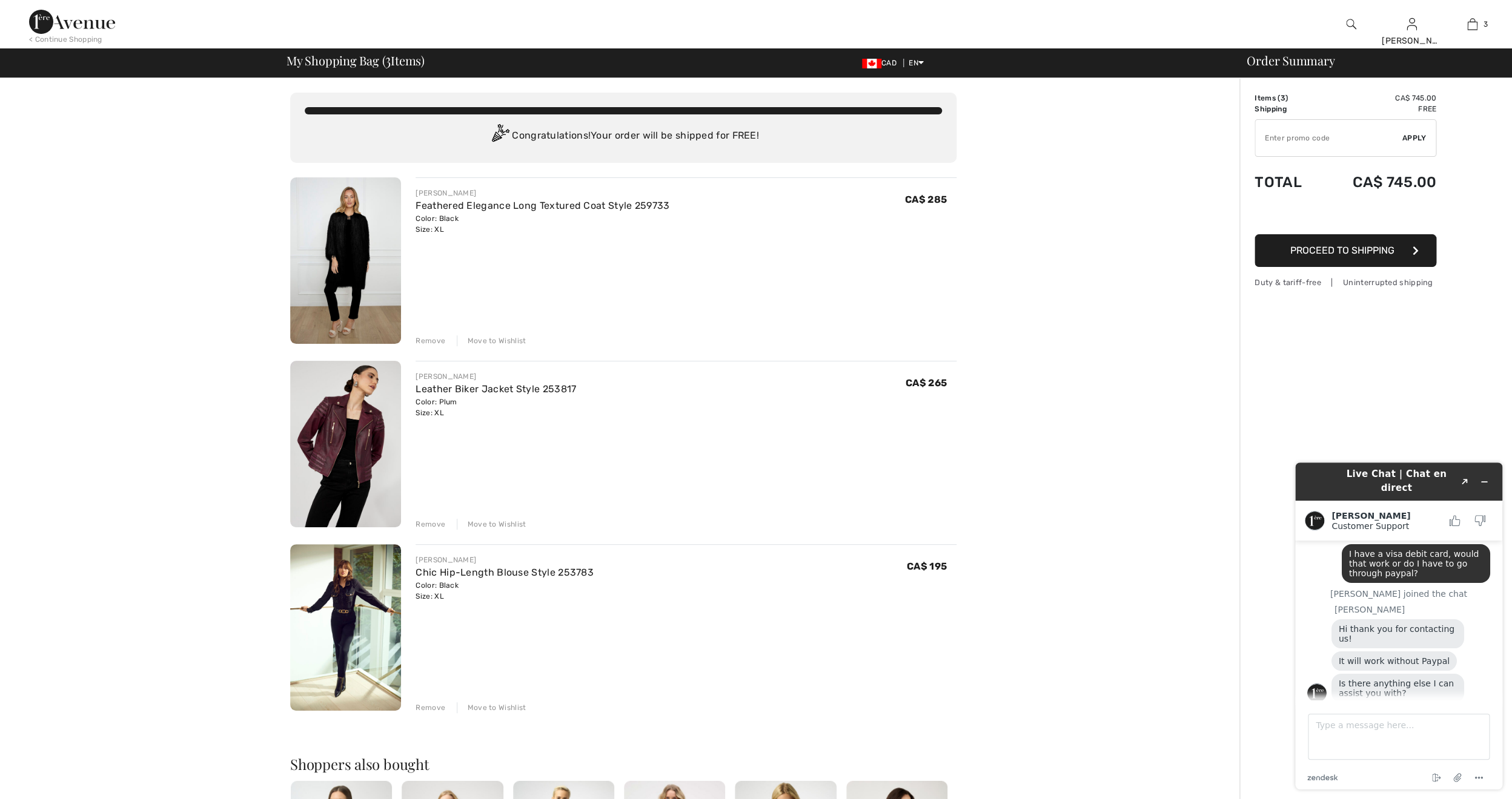
click at [1293, 145] on input "TEXT" at bounding box center [1329, 138] width 148 height 36
type input "NEW10"
click at [1411, 137] on span "Apply" at bounding box center [1414, 138] width 24 height 11
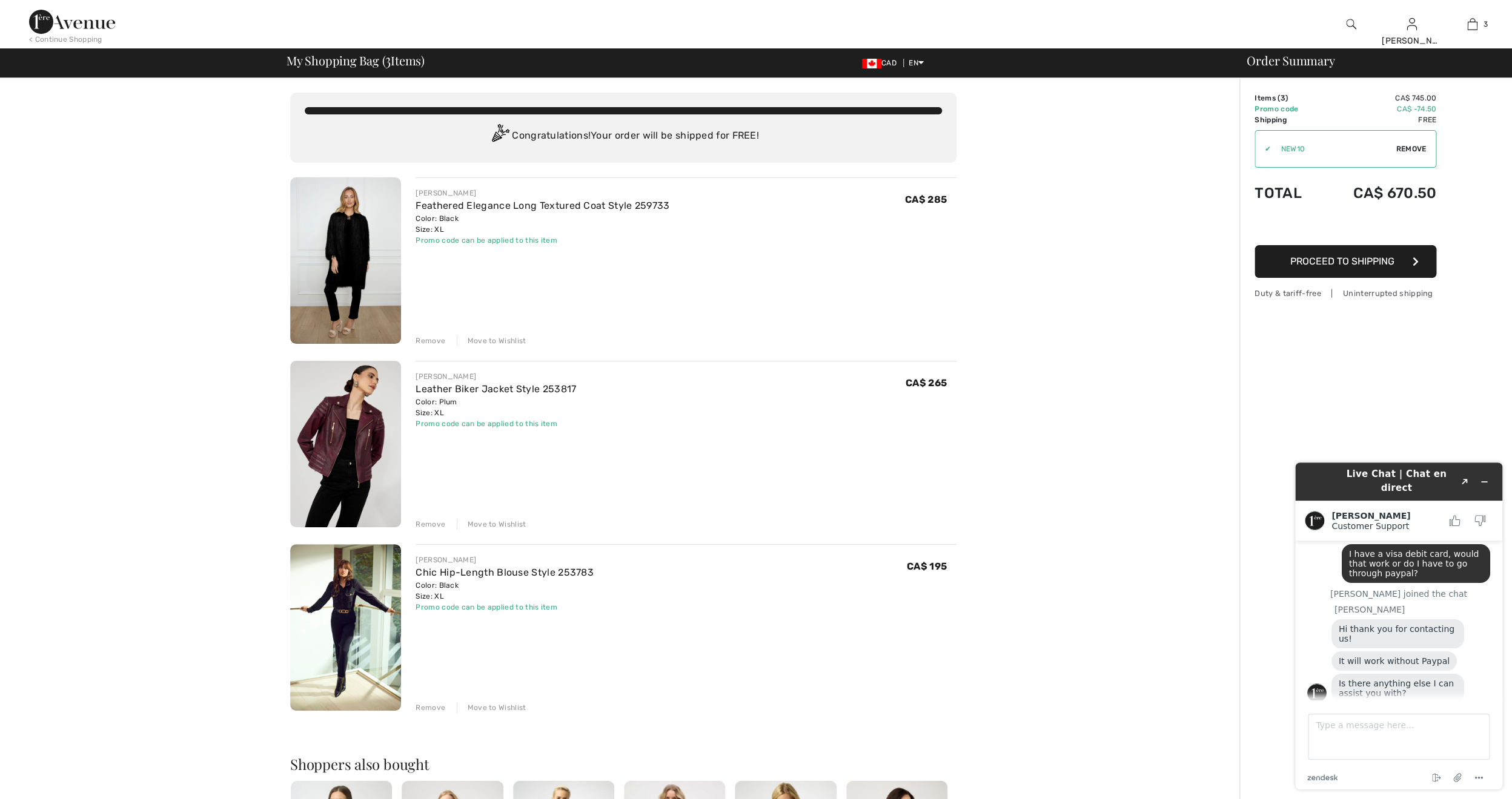
click at [1363, 263] on span "Proceed to Shipping" at bounding box center [1342, 260] width 104 height 11
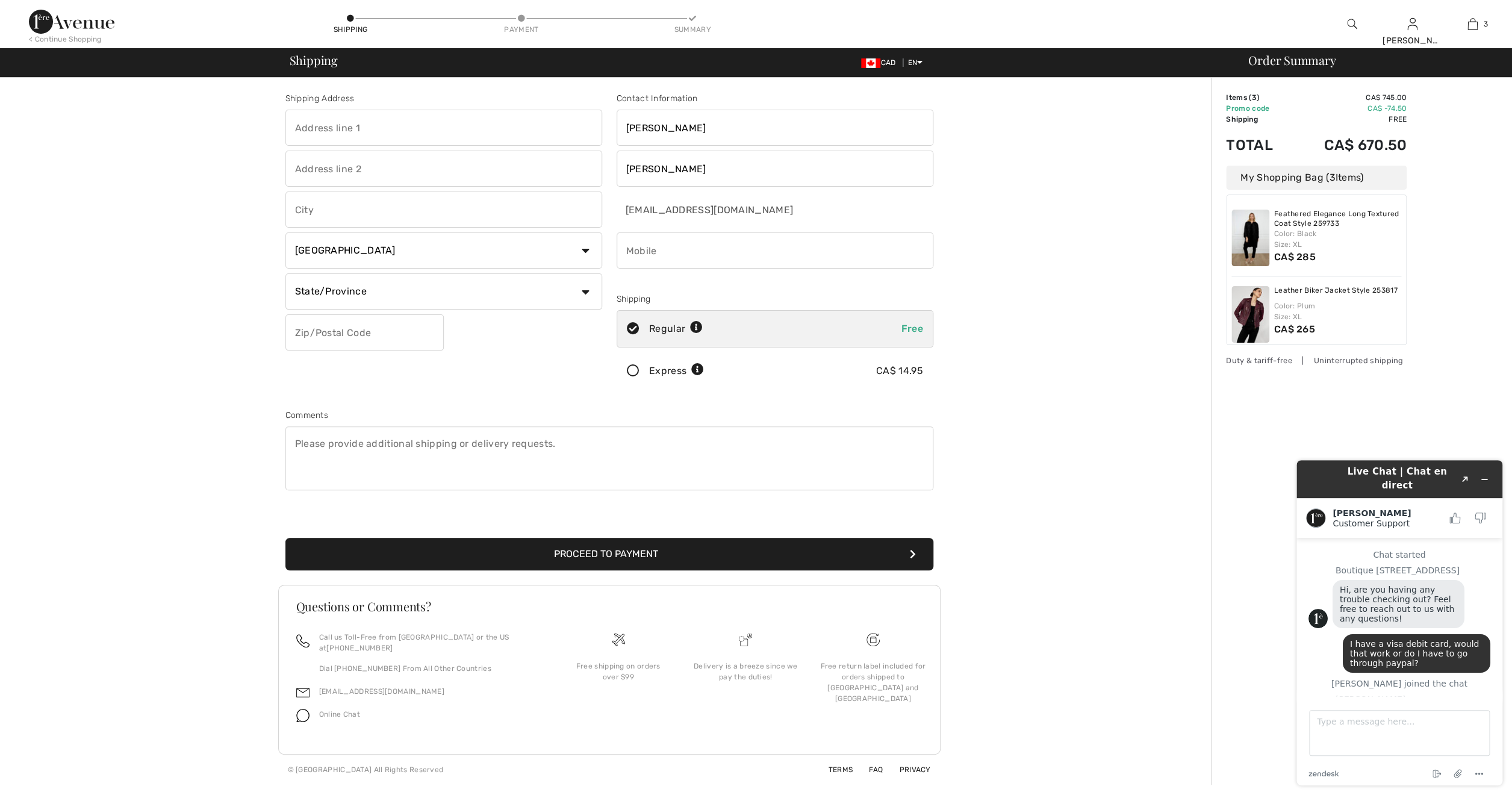
scroll to position [92, 0]
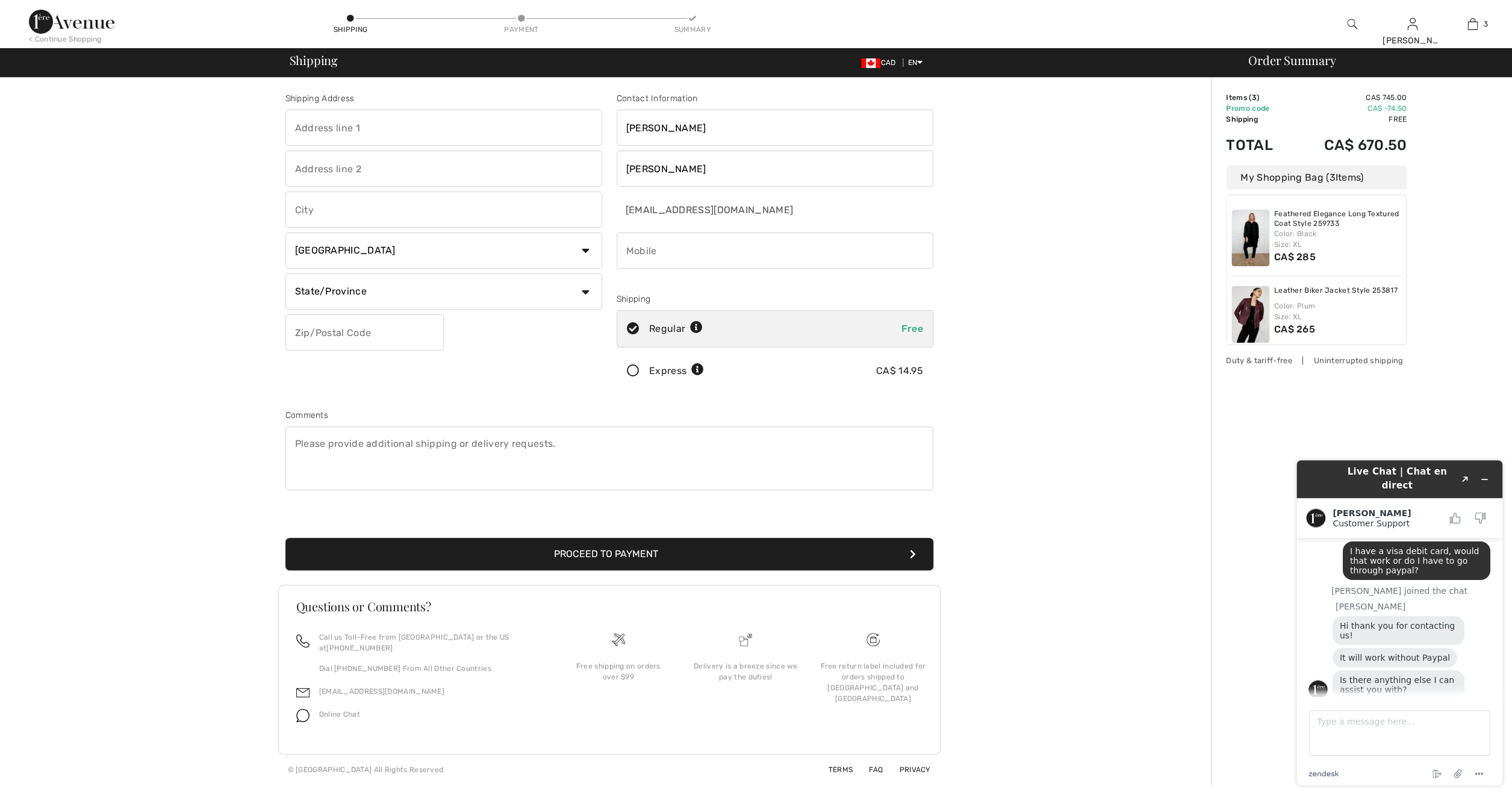
click at [359, 130] on input "text" at bounding box center [444, 128] width 317 height 36
type input "97 Warbler Dr, P0 box 3281"
type input "Manitouwadge"
select select "ON"
type input "P0T 2C0"
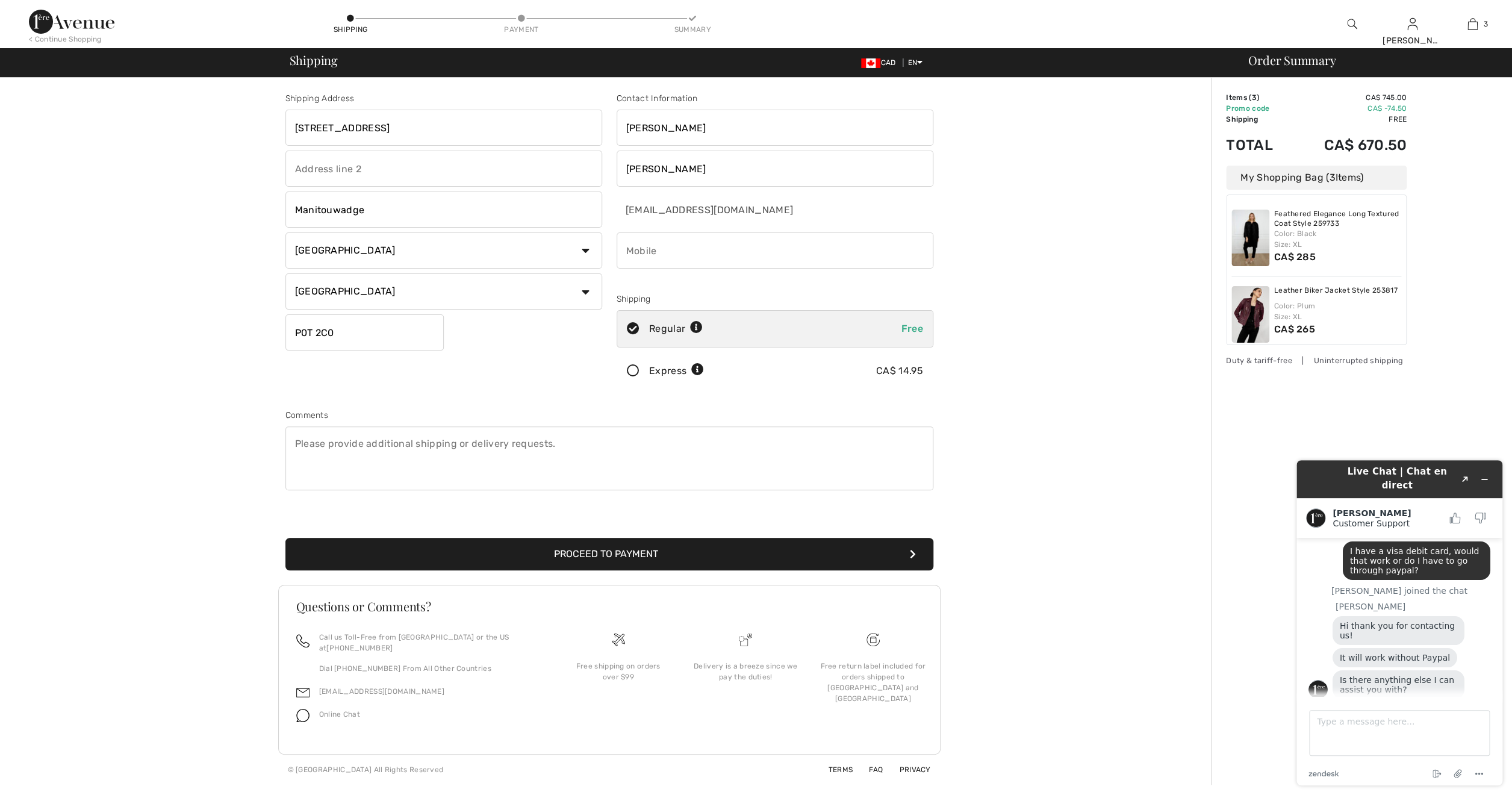
type input "8072283962"
click at [633, 373] on icon at bounding box center [633, 371] width 32 height 13
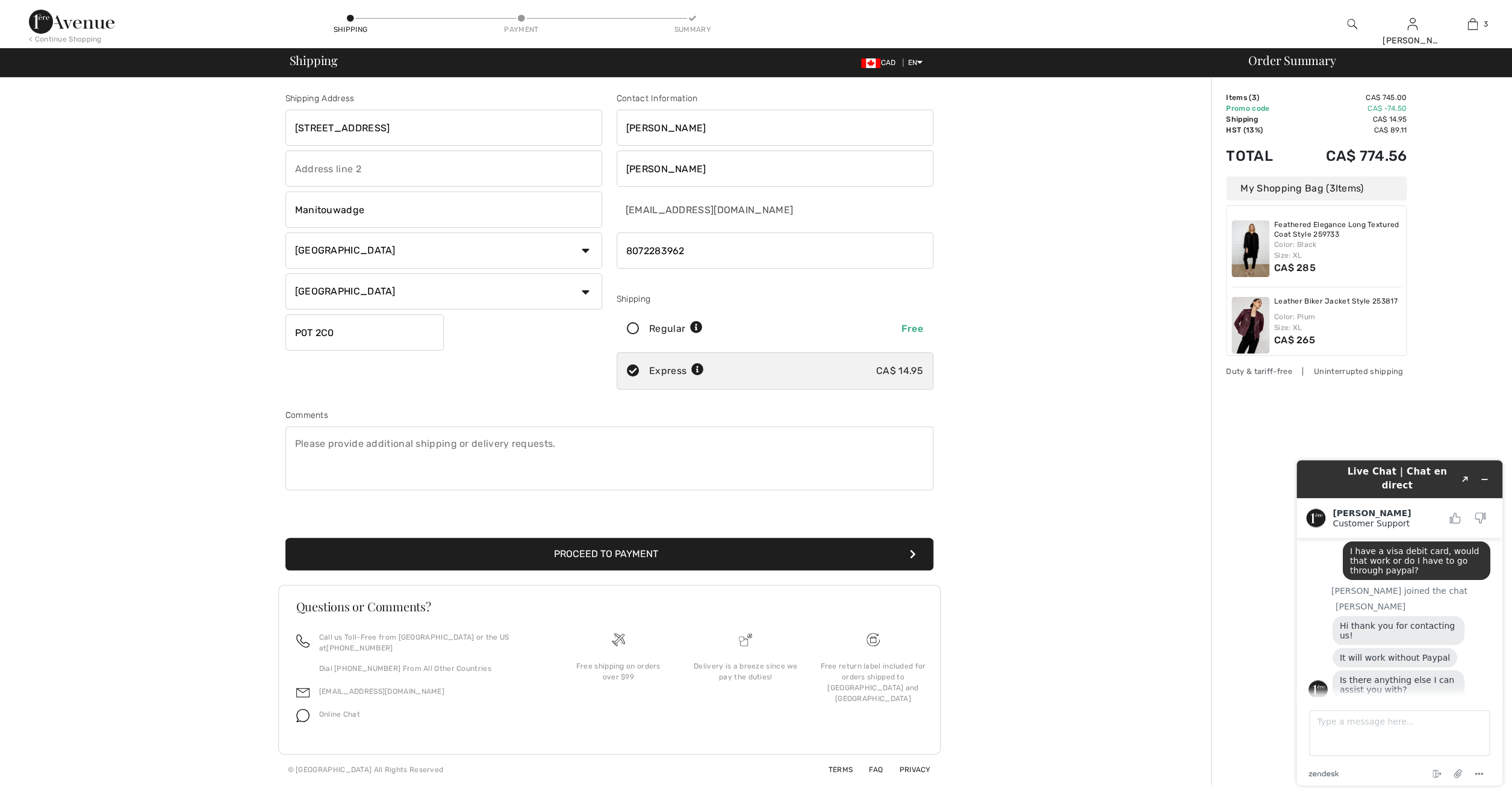
click at [634, 328] on icon at bounding box center [633, 329] width 32 height 13
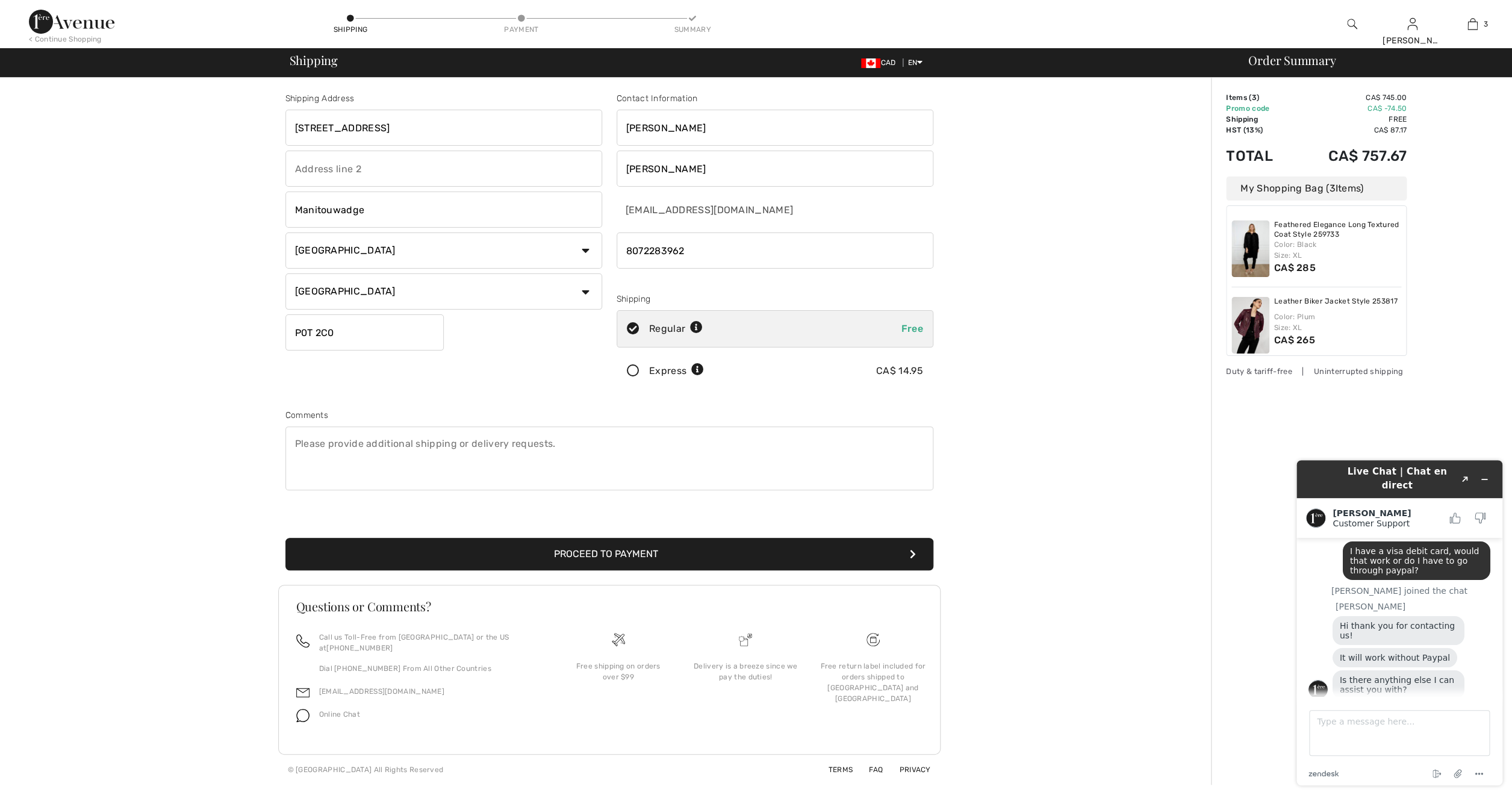
click at [634, 369] on icon at bounding box center [633, 371] width 32 height 13
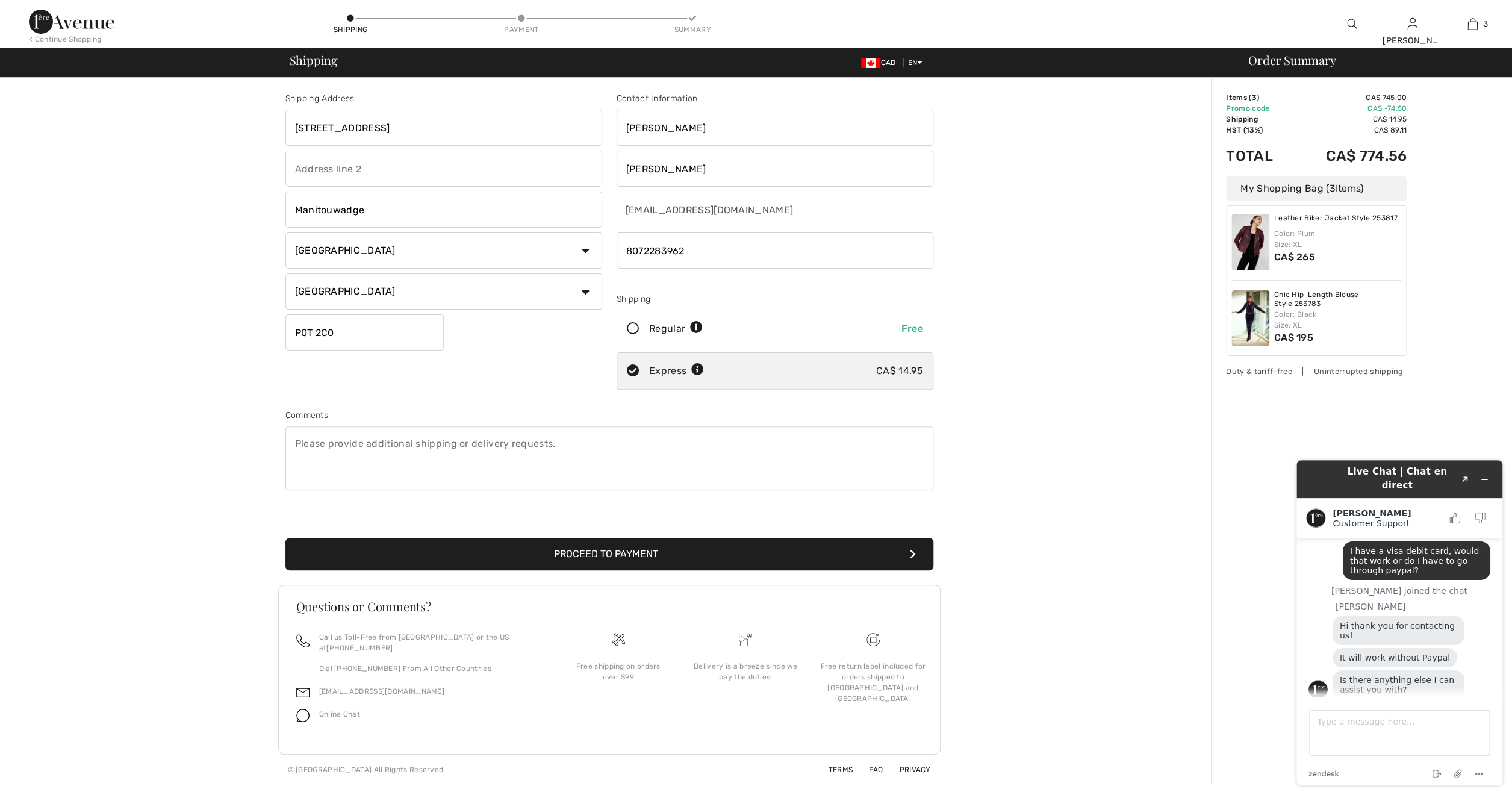
scroll to position [0, 0]
click at [633, 369] on icon at bounding box center [633, 371] width 32 height 13
click at [634, 329] on icon at bounding box center [633, 329] width 32 height 13
radio input "true"
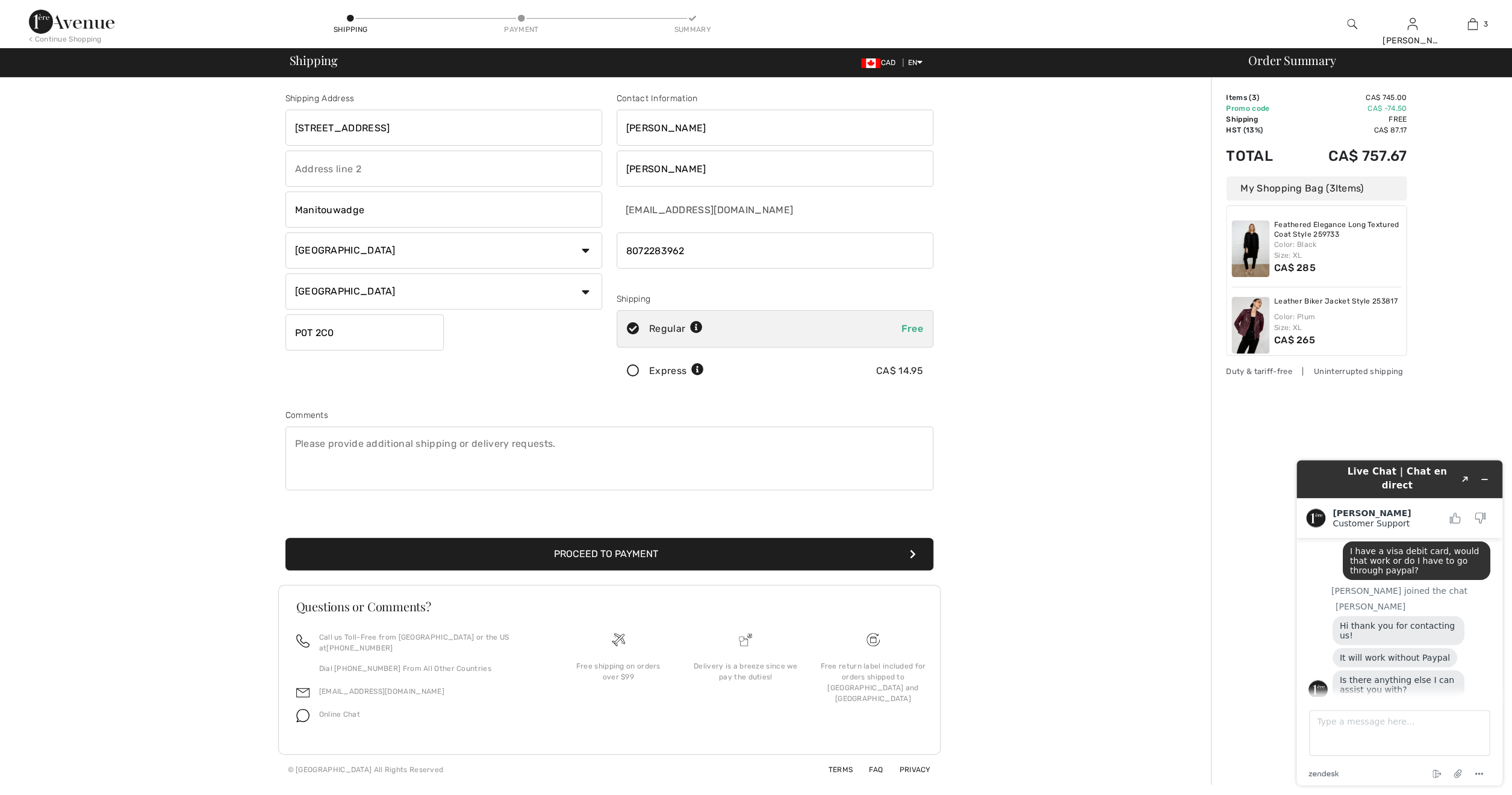
click at [563, 551] on button "Proceed to Payment" at bounding box center [609, 554] width 648 height 33
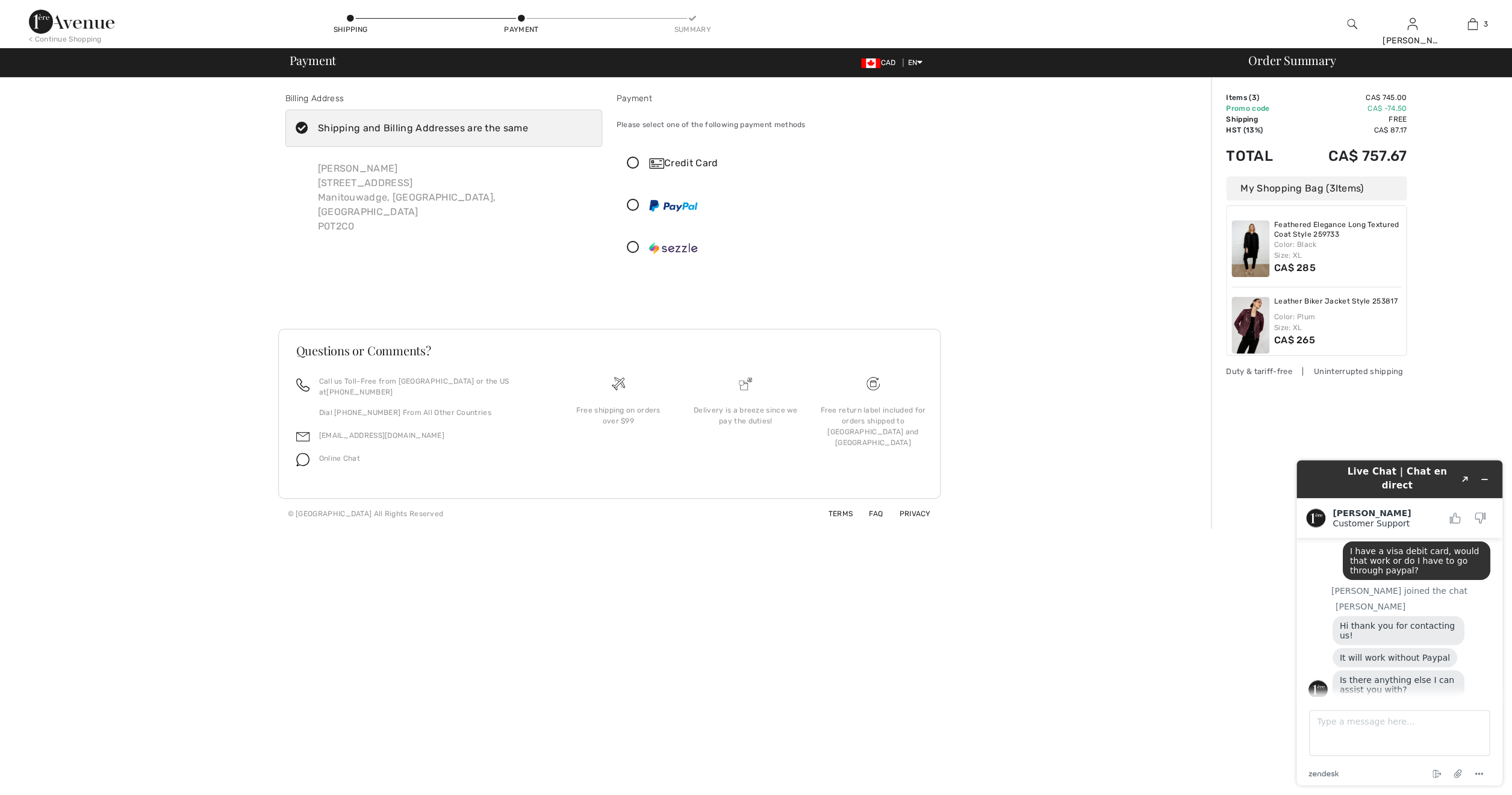
click at [621, 168] on icon at bounding box center [633, 163] width 32 height 13
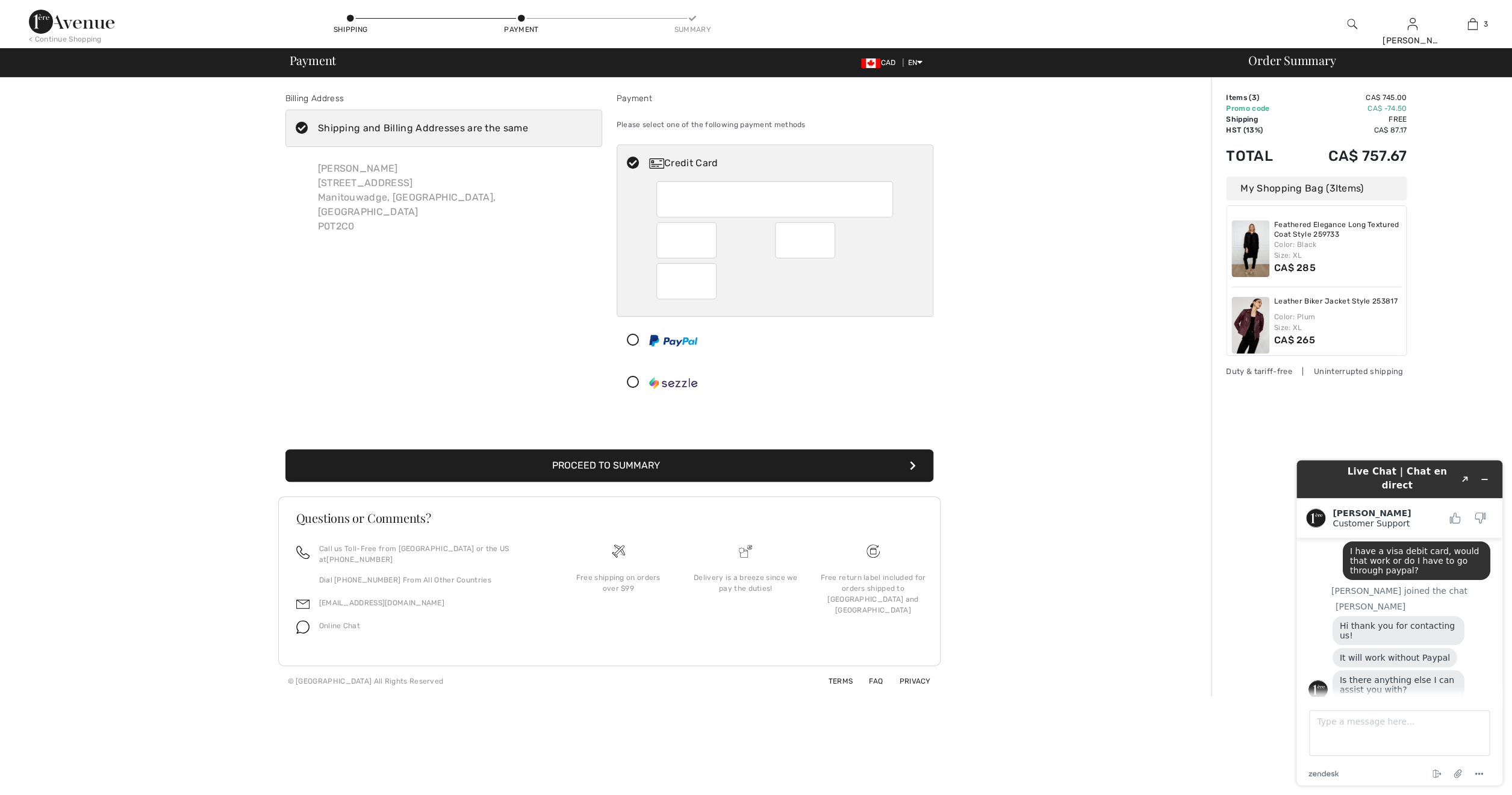
click at [400, 130] on div "Shipping and Billing Addresses are the same" at bounding box center [423, 128] width 211 height 15
click at [528, 130] on input "Shipping and Billing Addresses are the same" at bounding box center [532, 129] width 8 height 36
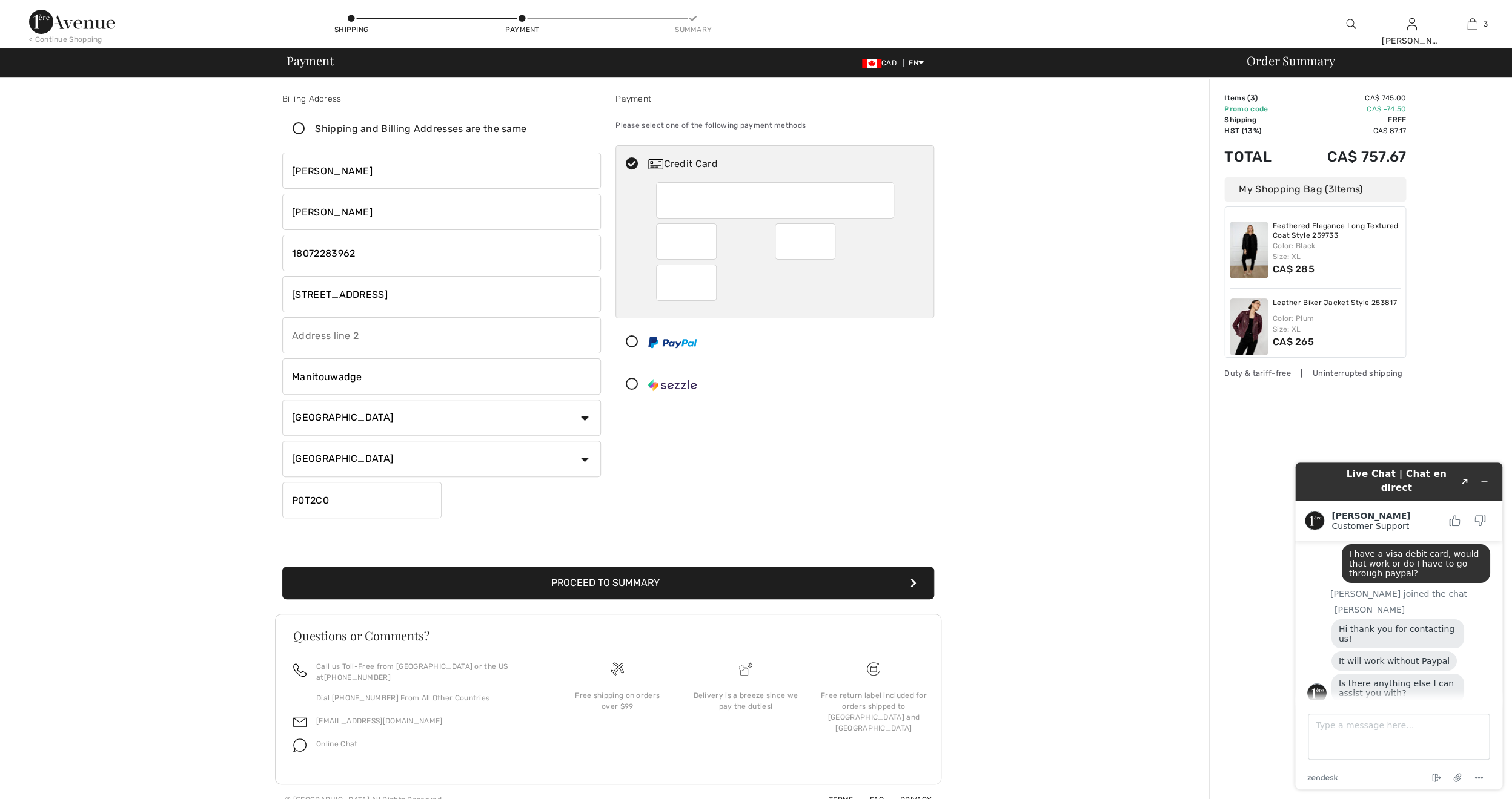
checkbox input "false"
click at [61, 42] on div "< Continue Shopping" at bounding box center [65, 39] width 73 height 11
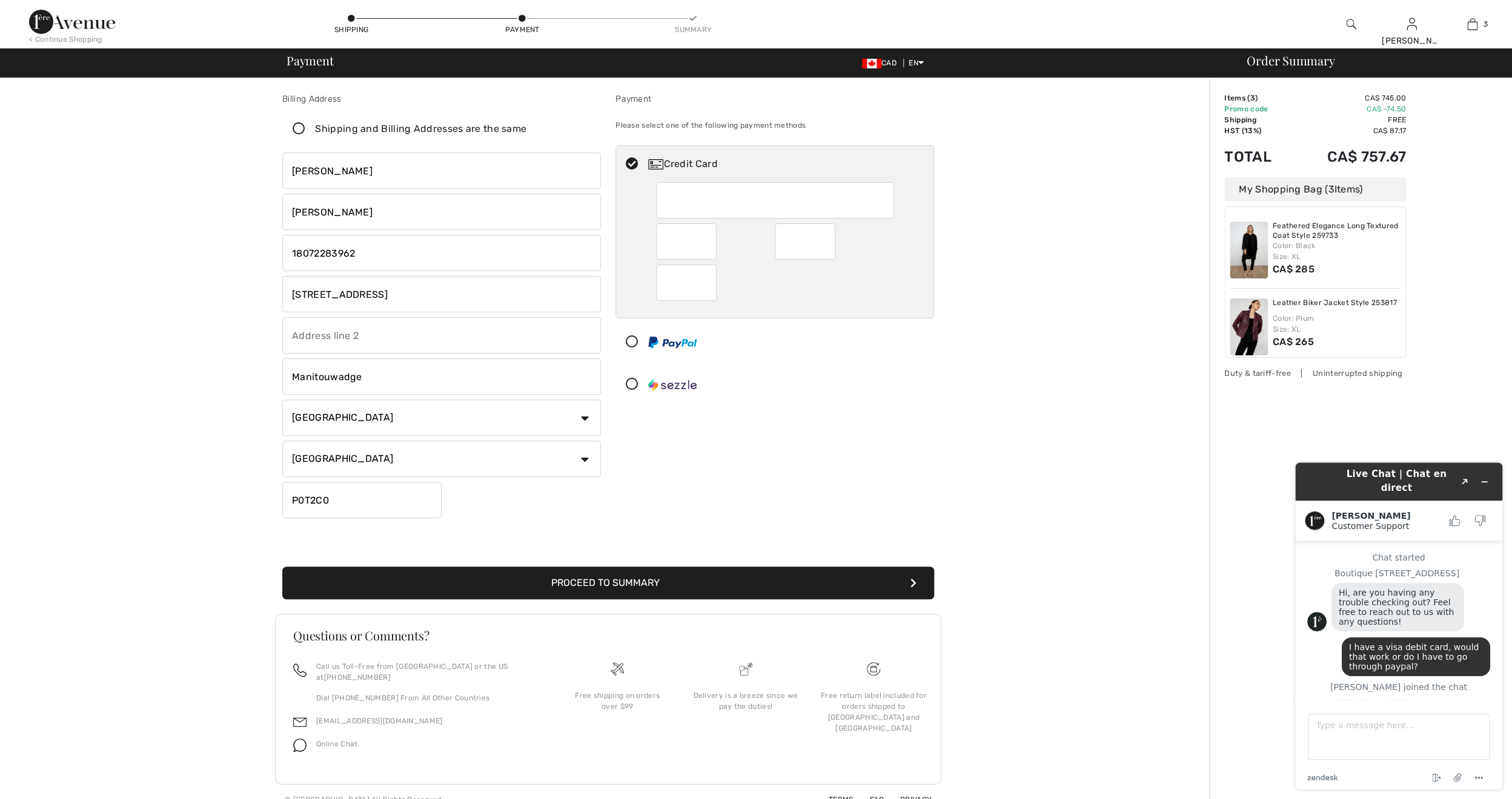
scroll to position [93, 0]
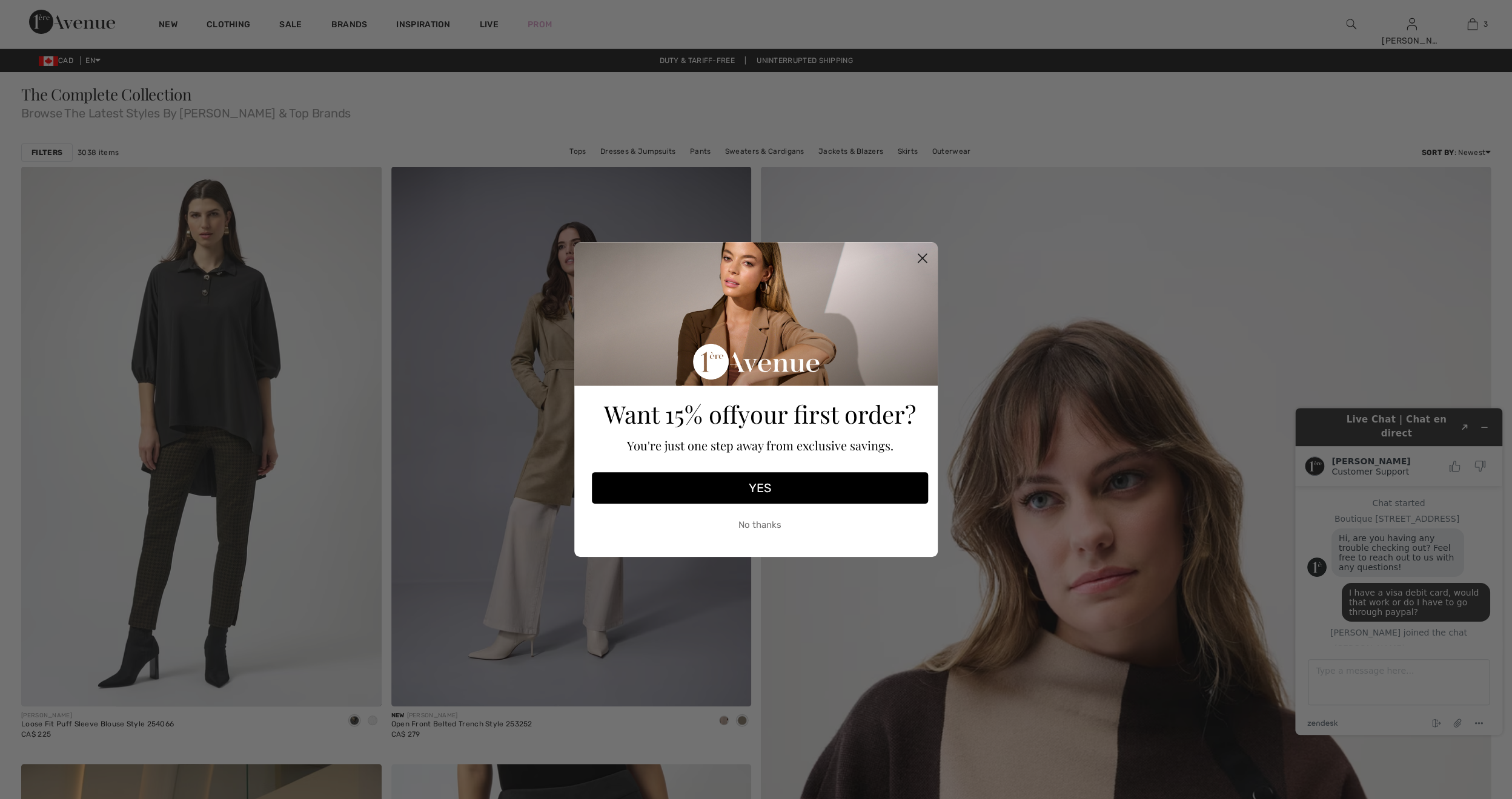
scroll to position [93, 0]
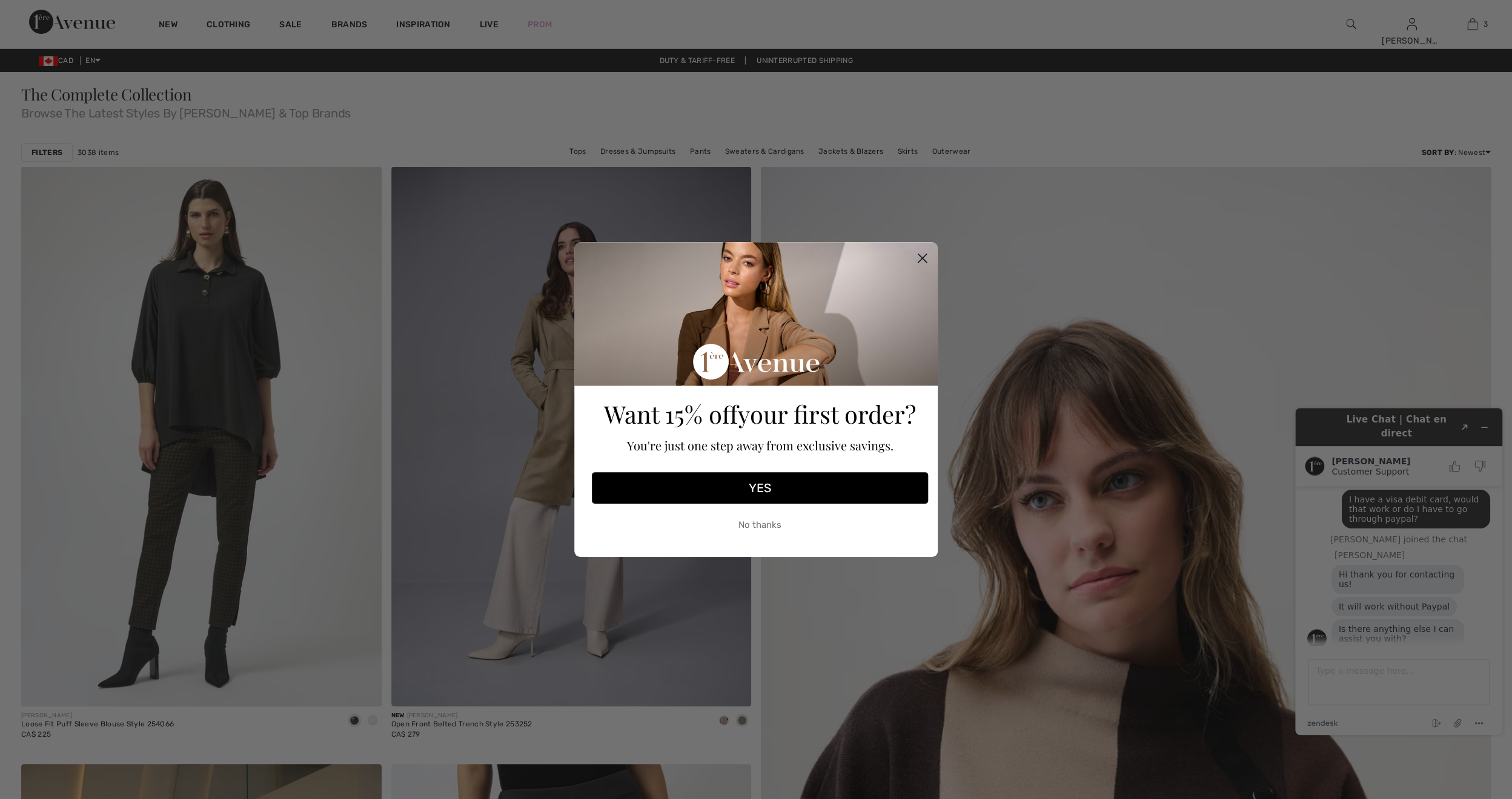
click at [746, 484] on button "YES" at bounding box center [759, 488] width 336 height 31
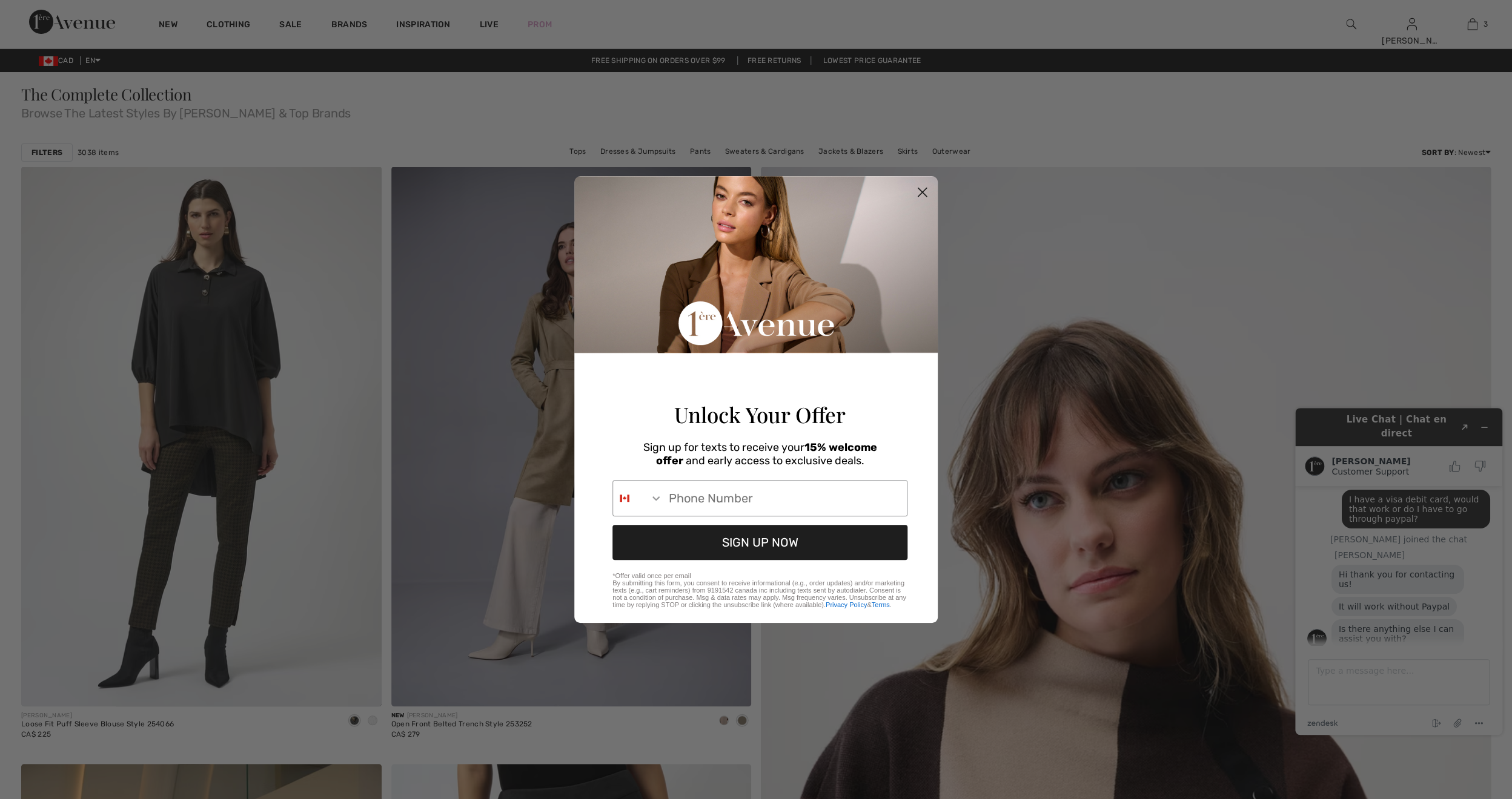
click at [918, 187] on icon "Close dialog" at bounding box center [923, 192] width 9 height 9
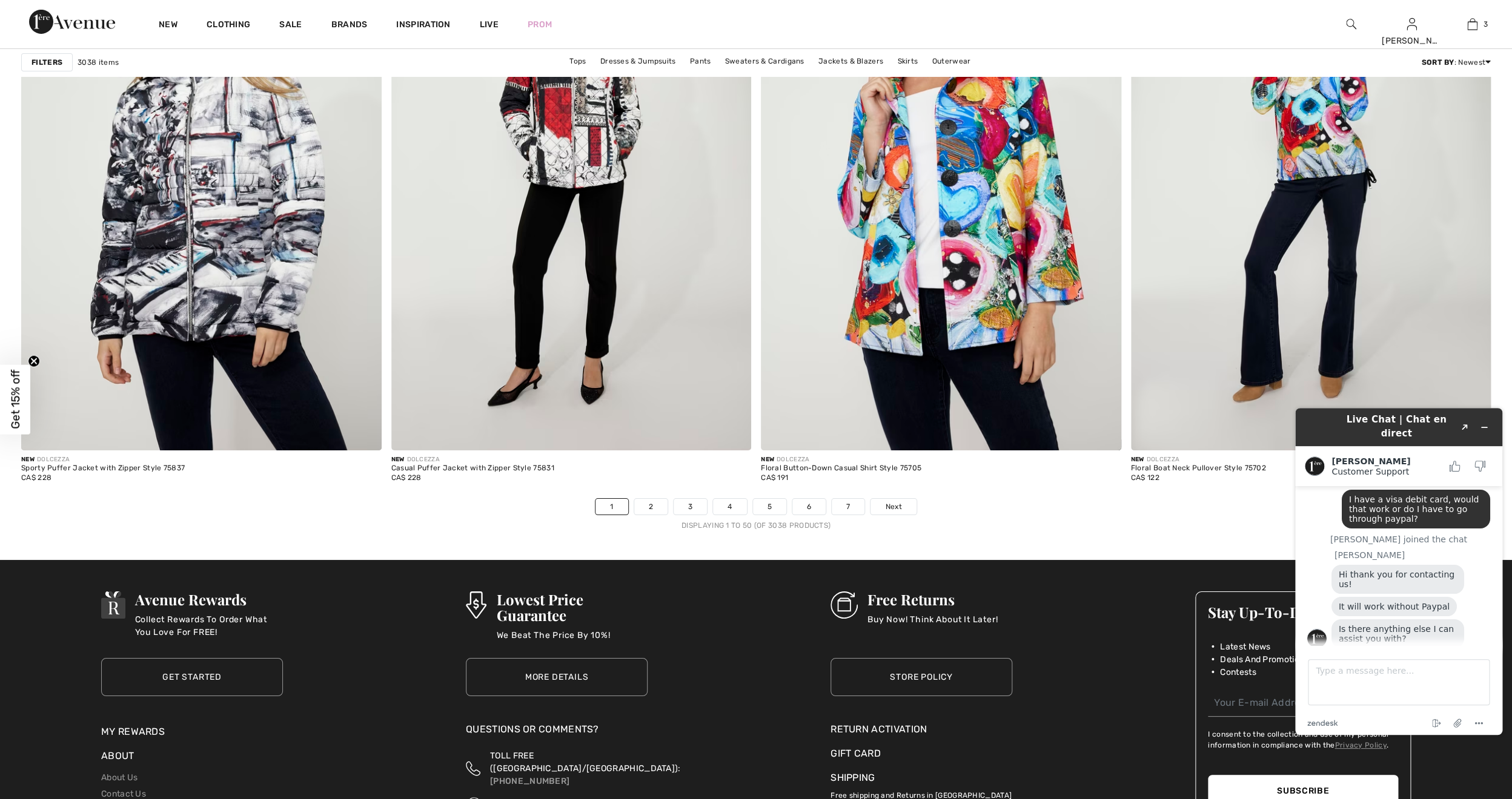
scroll to position [8949, 0]
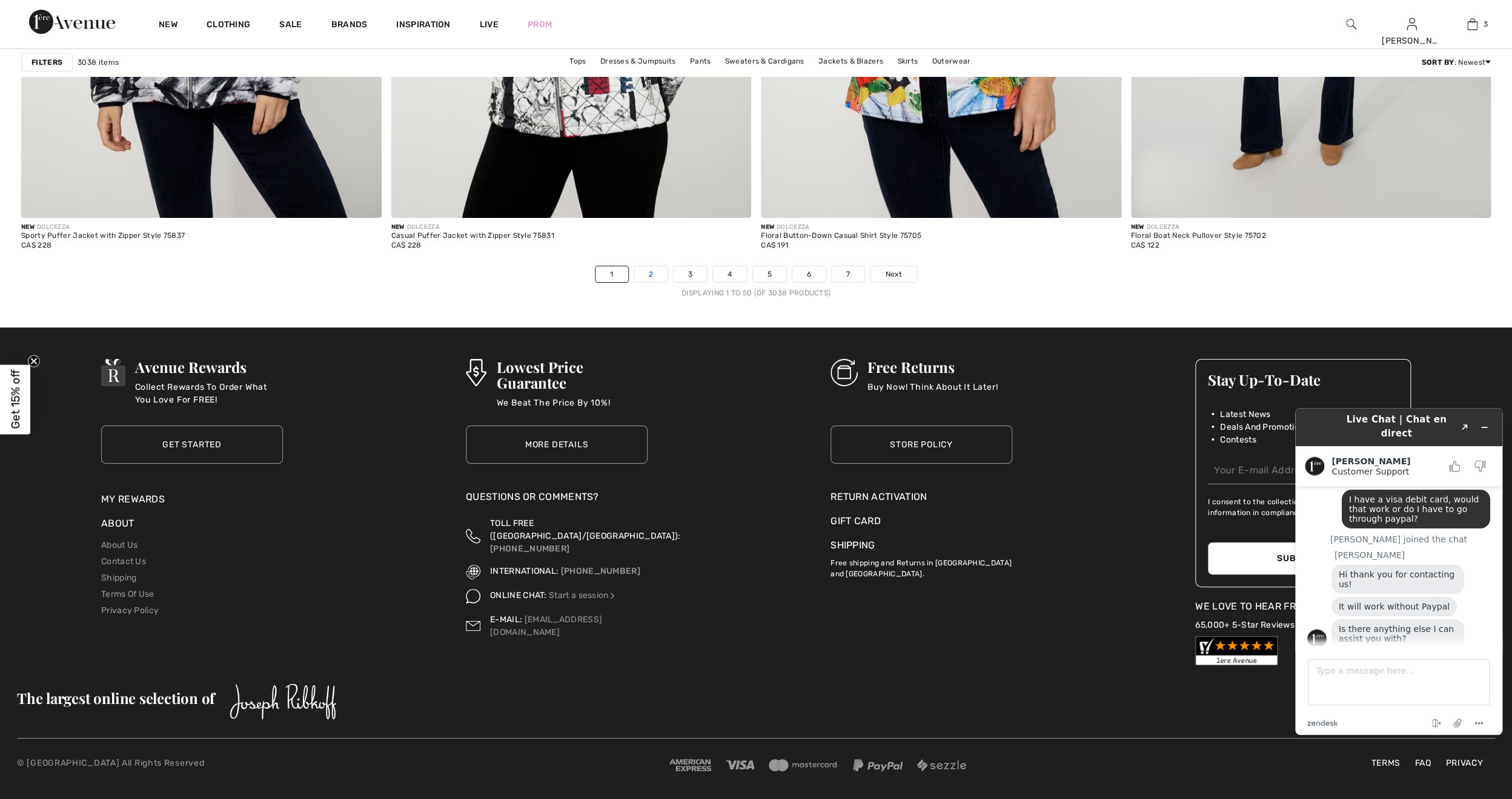
click at [652, 275] on link "2" at bounding box center [651, 274] width 33 height 16
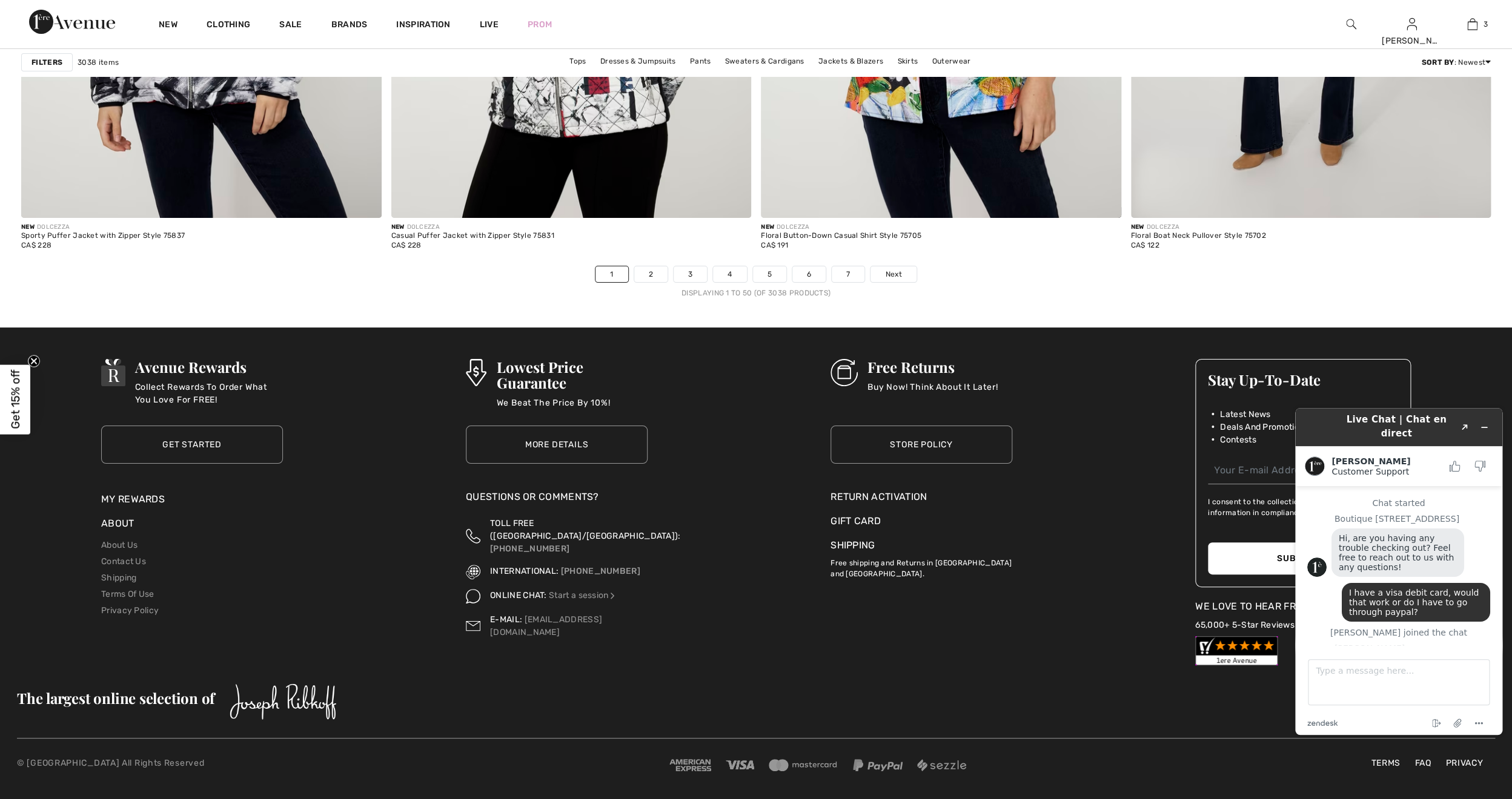
scroll to position [93, 0]
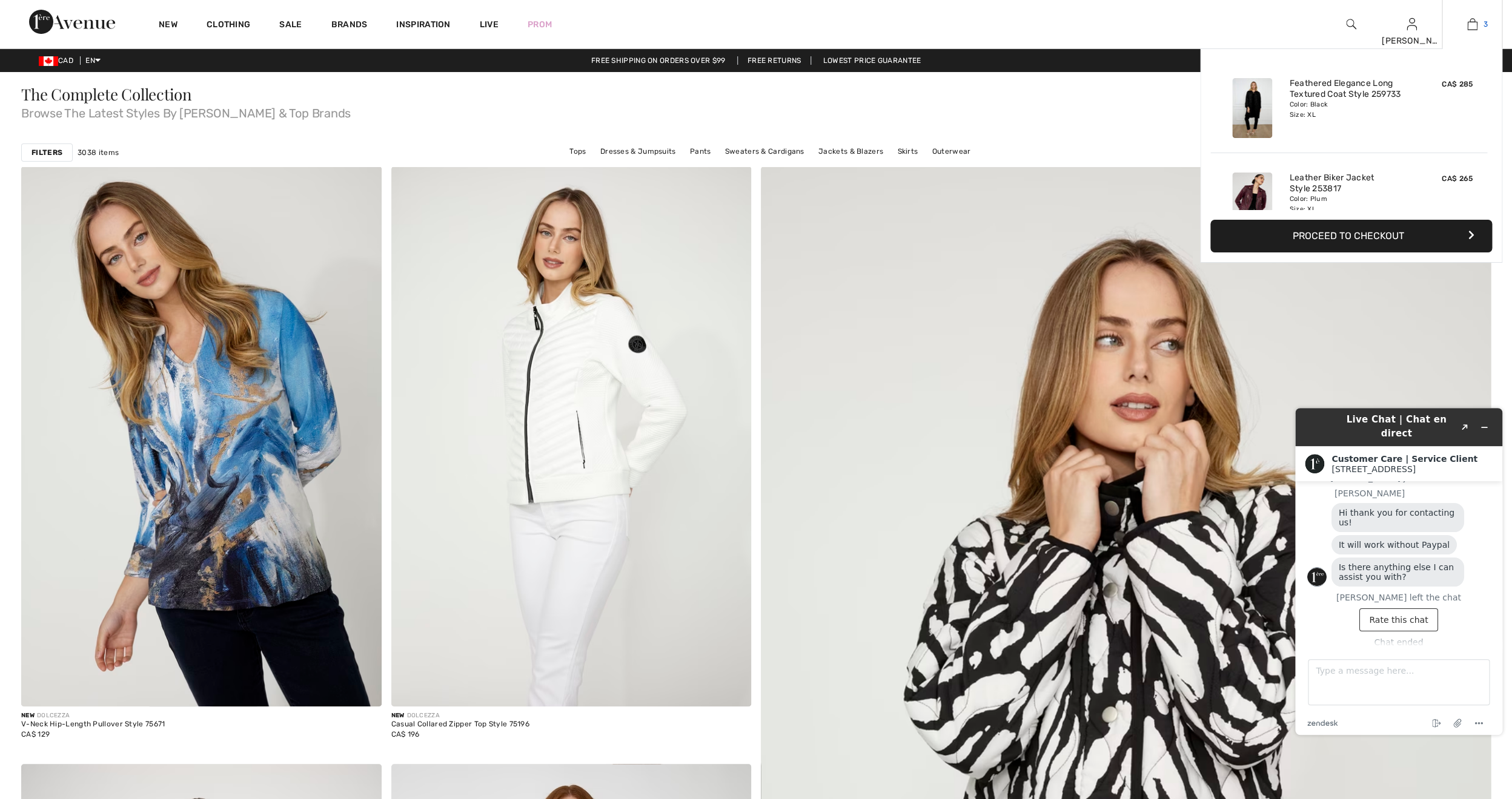
click at [1475, 25] on img at bounding box center [1472, 24] width 10 height 15
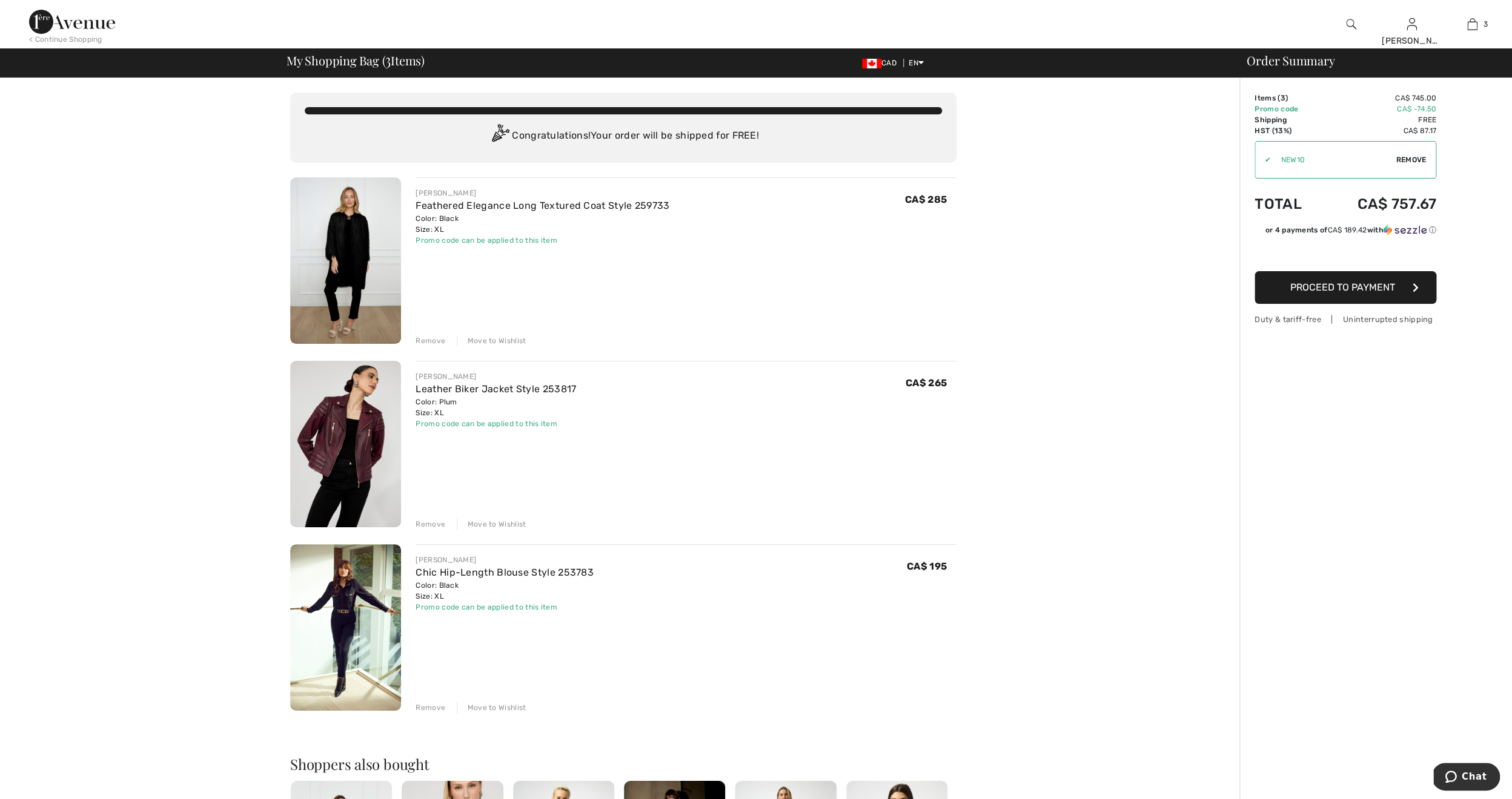
click at [1404, 159] on span "Remove" at bounding box center [1410, 160] width 30 height 11
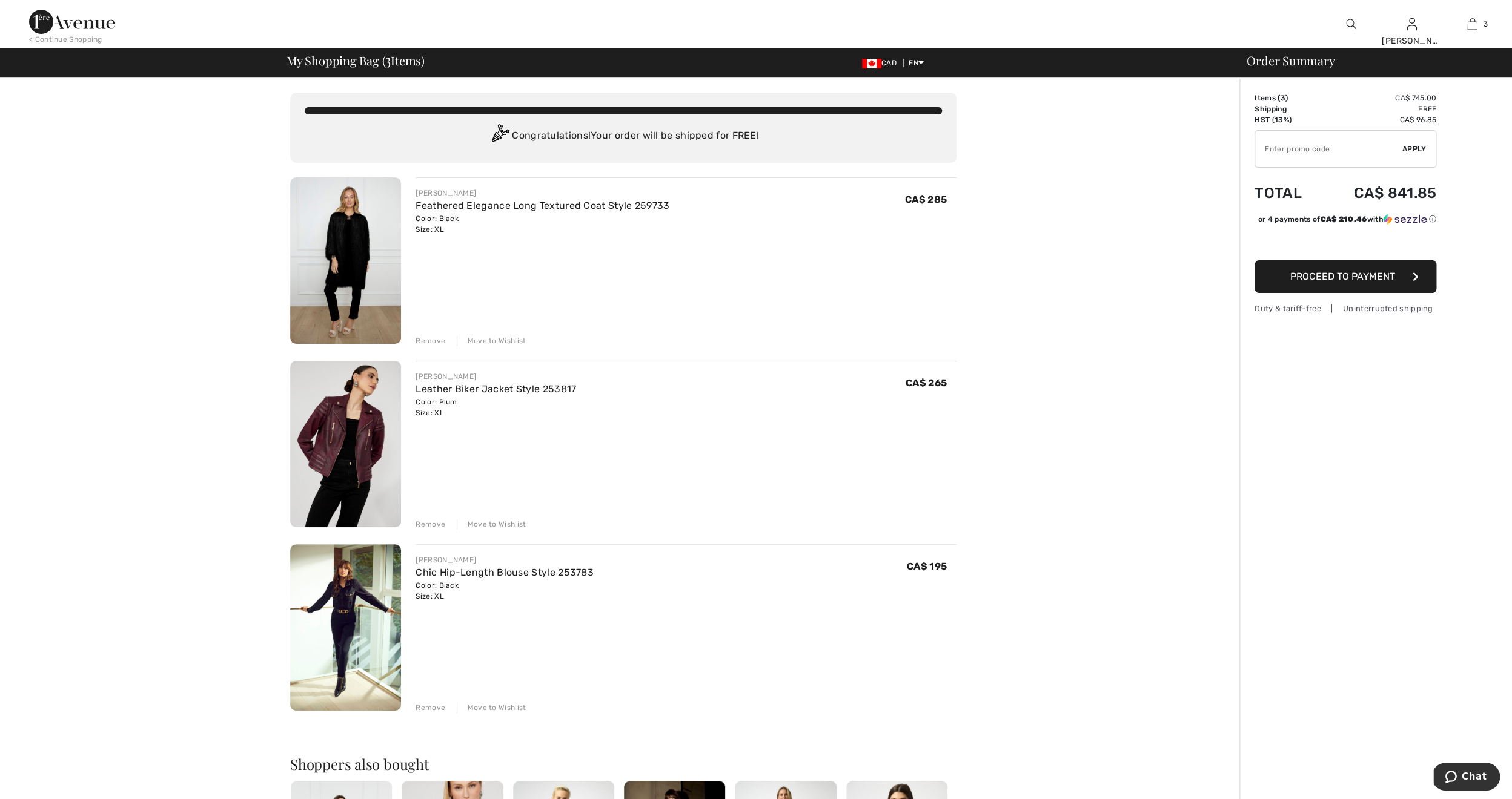
click at [1290, 160] on input "TEXT" at bounding box center [1329, 149] width 148 height 36
type input "NEW15"
click at [1416, 147] on span "Apply" at bounding box center [1414, 148] width 24 height 11
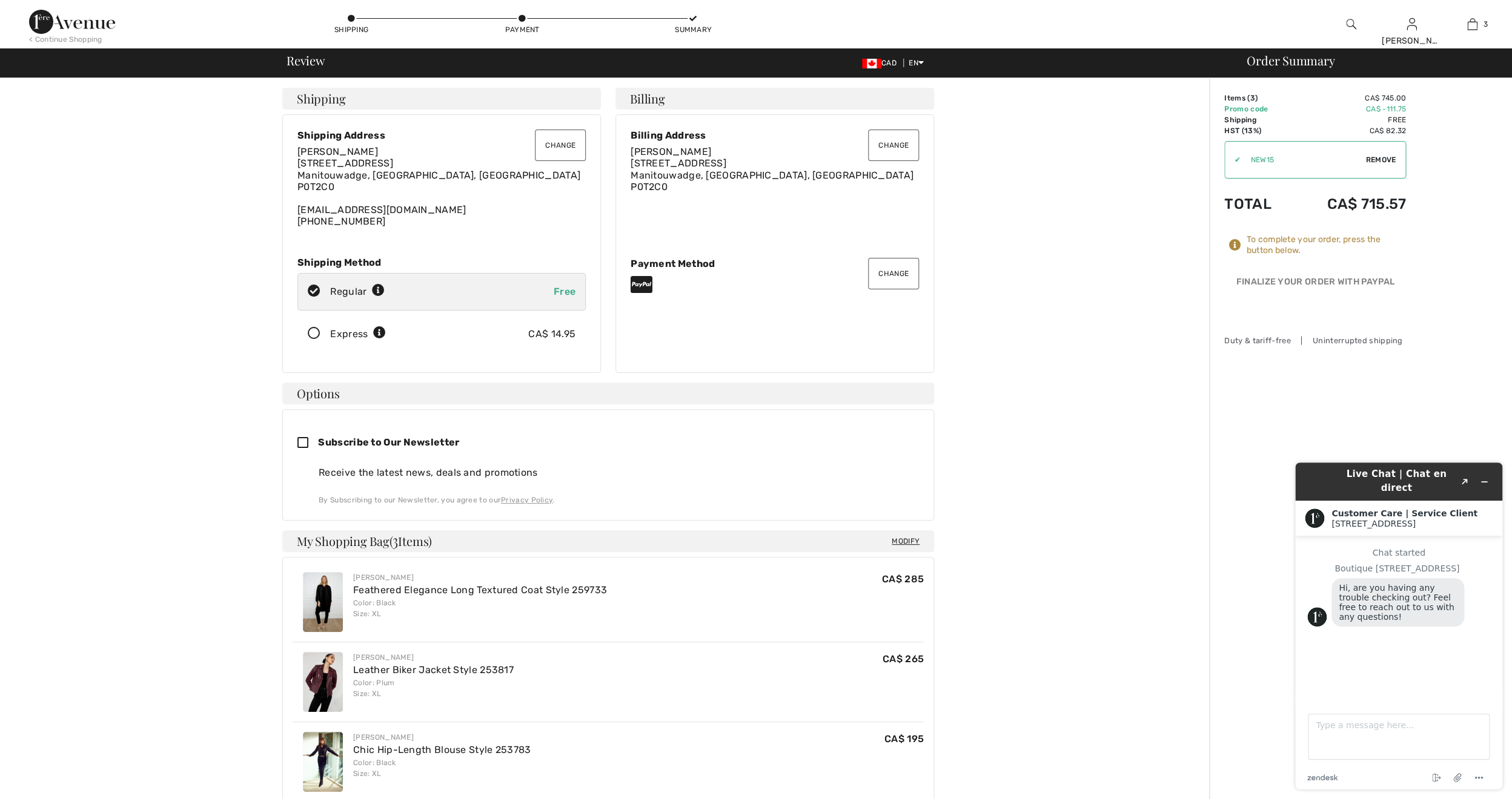
click at [318, 335] on icon at bounding box center [313, 333] width 32 height 13
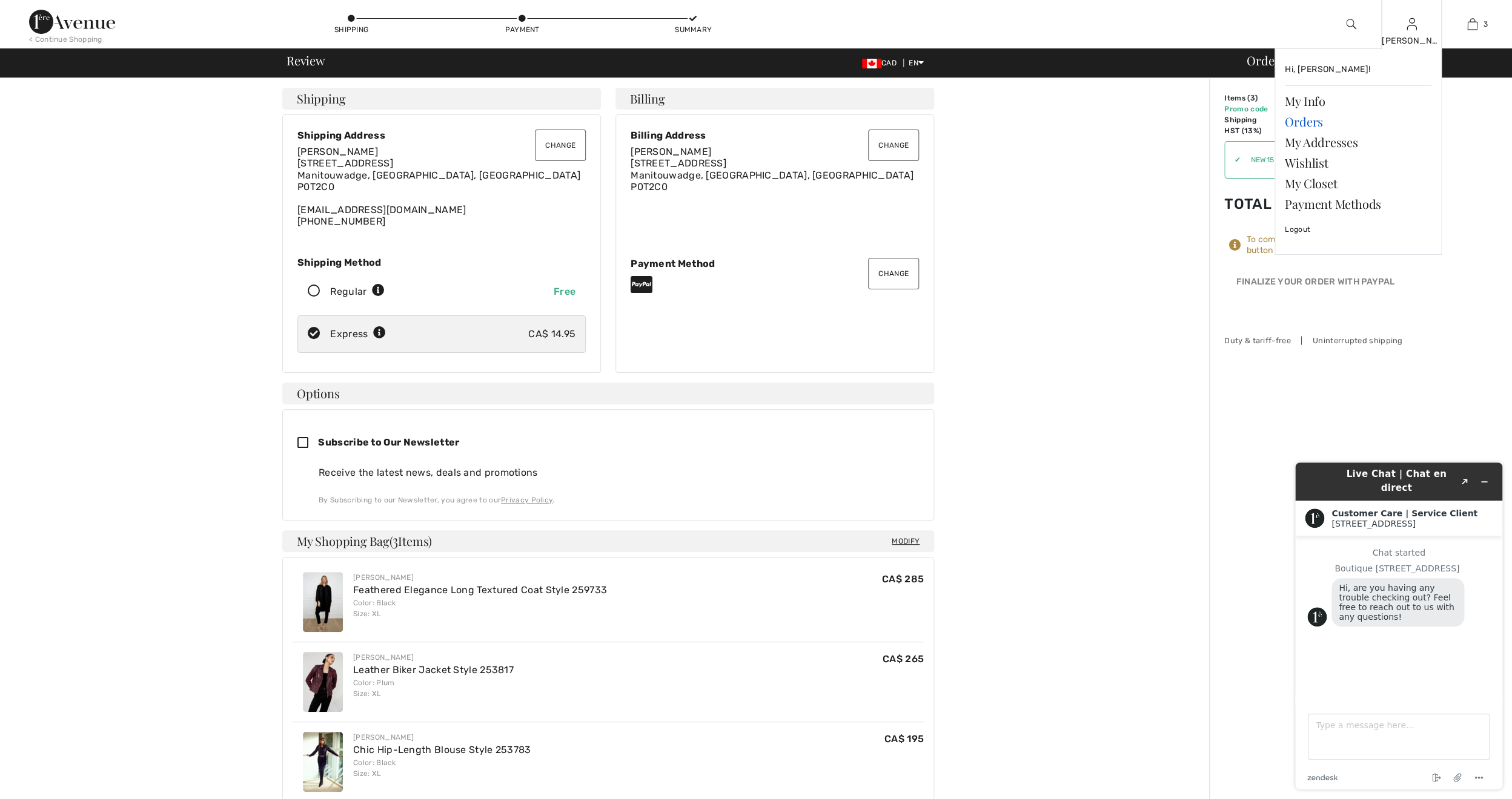
click at [1288, 121] on link "Orders" at bounding box center [1358, 121] width 147 height 21
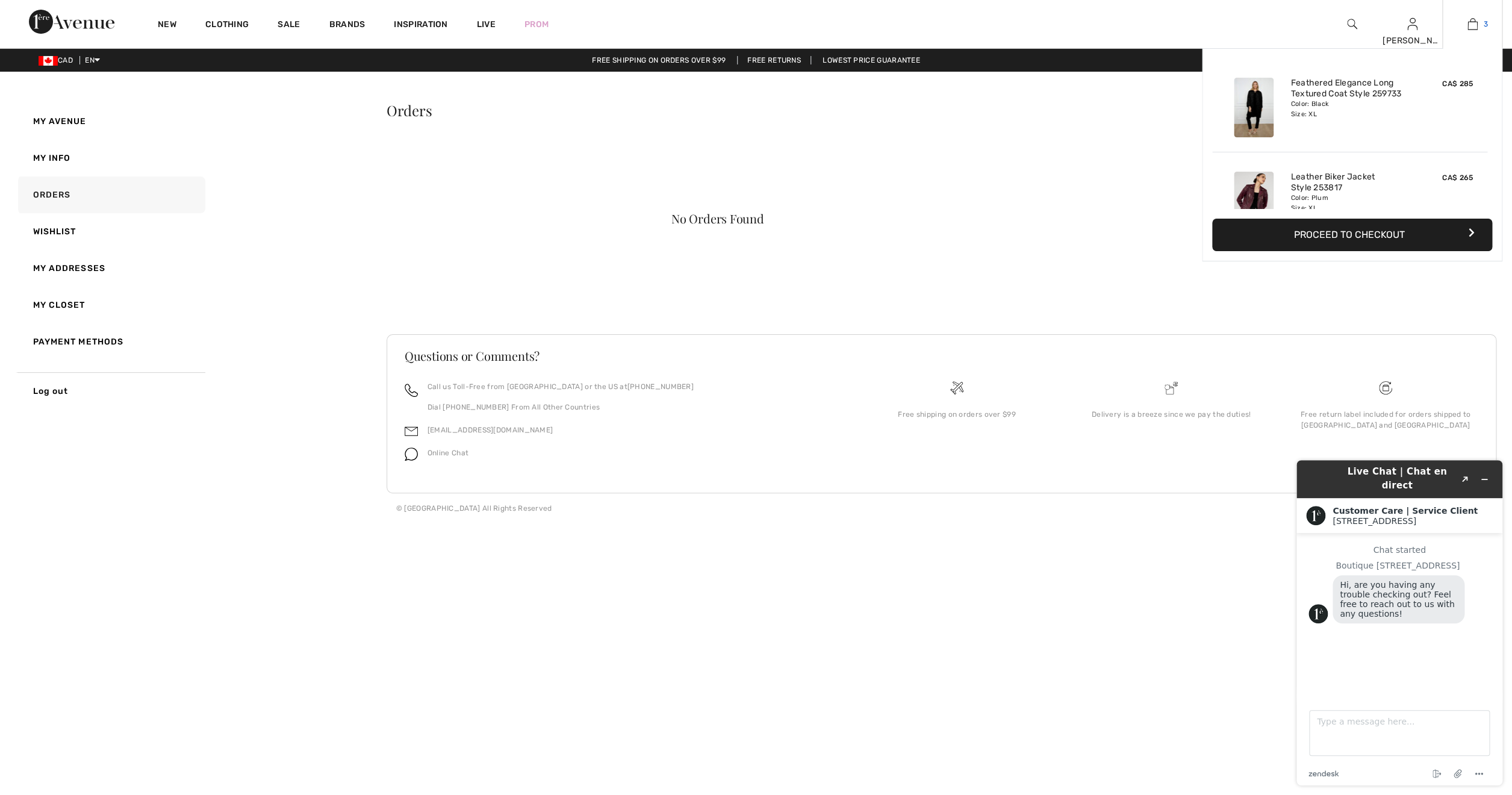
click at [1471, 25] on img at bounding box center [1472, 24] width 10 height 15
click at [1370, 237] on button "Proceed to Checkout" at bounding box center [1352, 235] width 280 height 33
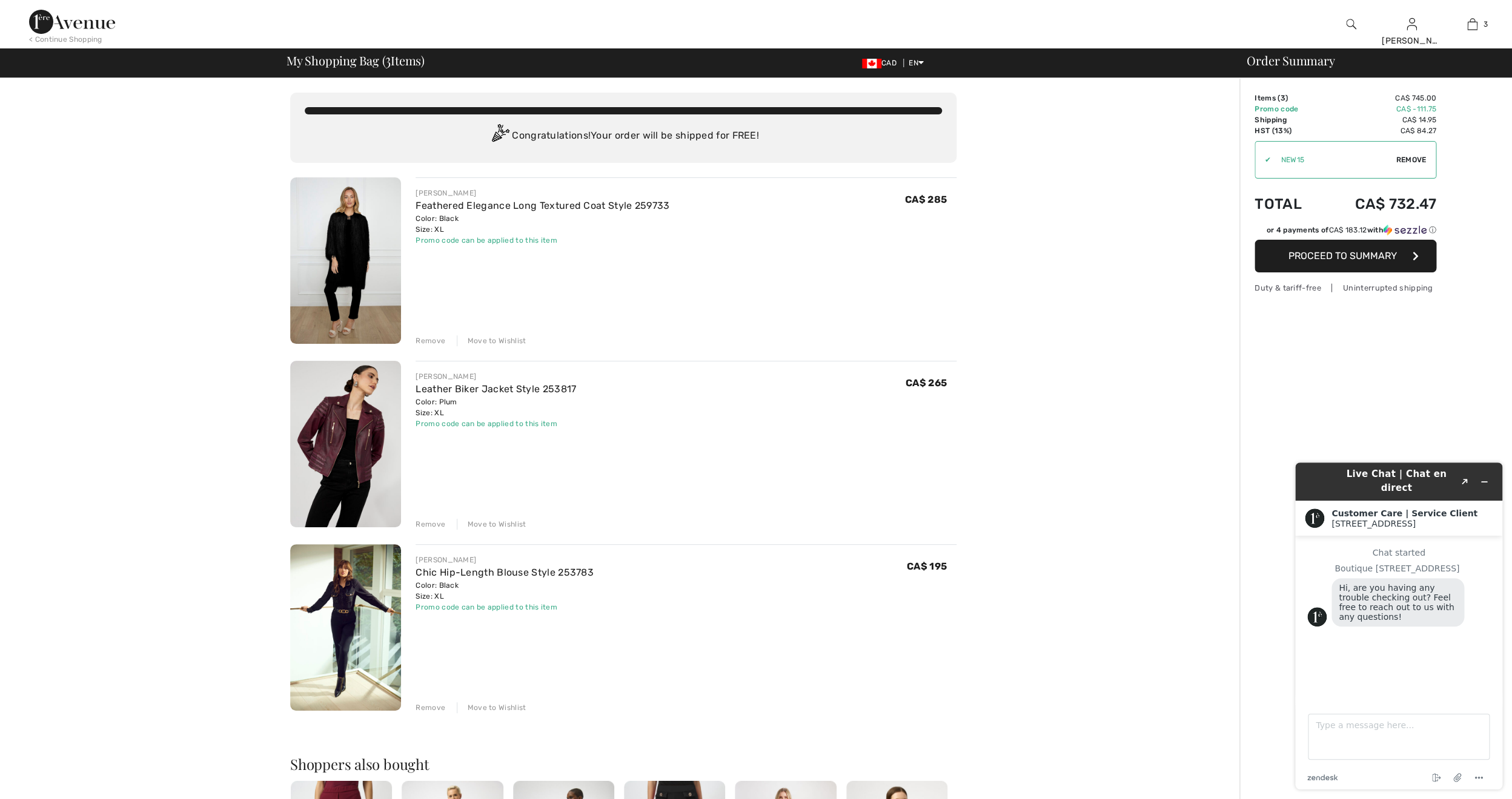
click at [1338, 260] on span "Proceed to Summary" at bounding box center [1342, 255] width 108 height 11
